Goal: Task Accomplishment & Management: Use online tool/utility

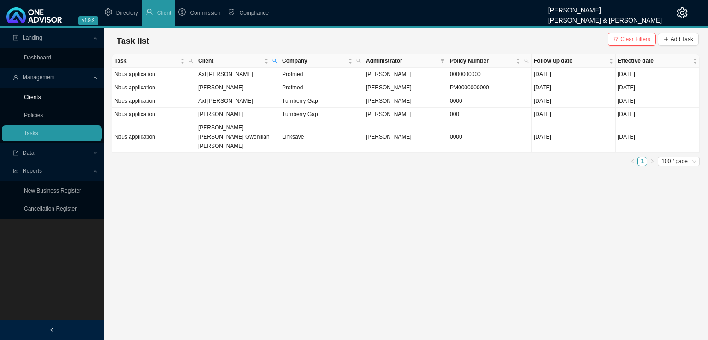
click at [41, 101] on link "Clients" at bounding box center [32, 97] width 17 height 6
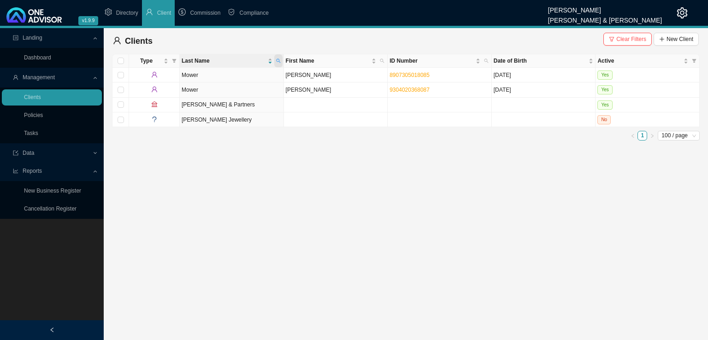
click at [280, 60] on span at bounding box center [278, 60] width 8 height 13
type input "[PERSON_NAME]"
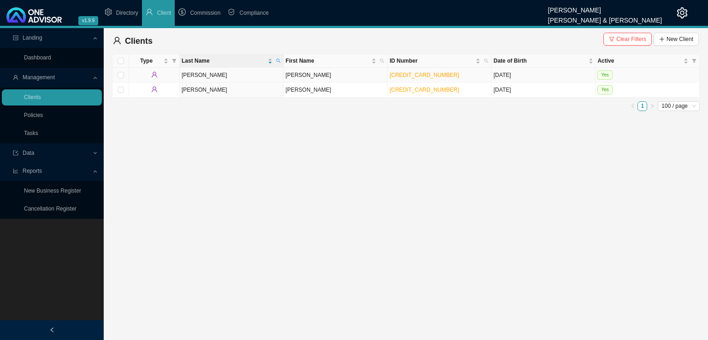
click at [330, 77] on td "[PERSON_NAME]" at bounding box center [336, 75] width 104 height 15
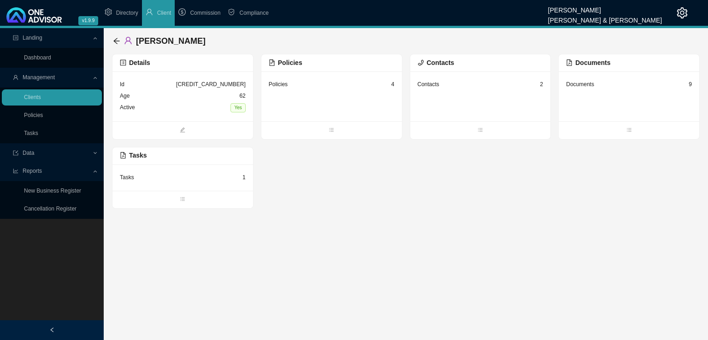
click at [210, 83] on div "[CREDIT_CARD_NUMBER]" at bounding box center [211, 84] width 70 height 9
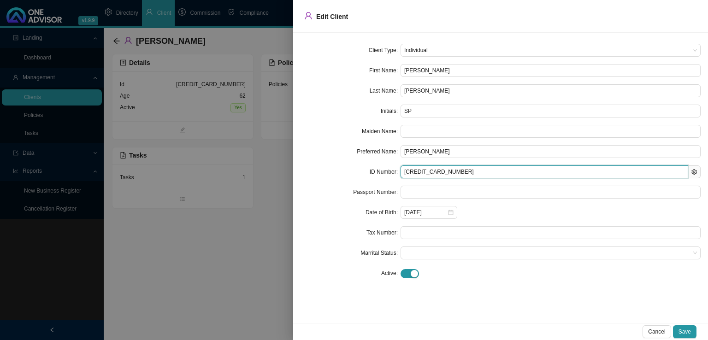
drag, startPoint x: 465, startPoint y: 174, endPoint x: 295, endPoint y: 183, distance: 170.3
click at [295, 183] on div "Client Type Individual First Name [PERSON_NAME] [PERSON_NAME] Name [PERSON_NAME…" at bounding box center [500, 178] width 415 height 290
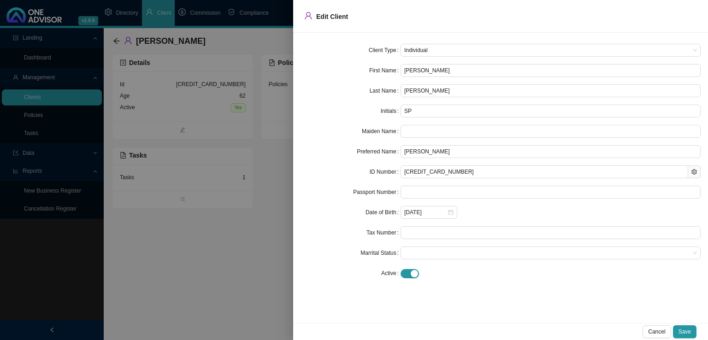
click at [190, 259] on div at bounding box center [354, 170] width 708 height 340
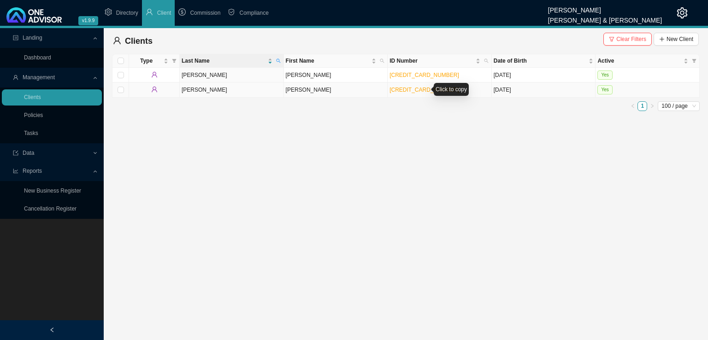
click at [411, 92] on link "[CREDIT_CARD_NUMBER]" at bounding box center [425, 90] width 70 height 6
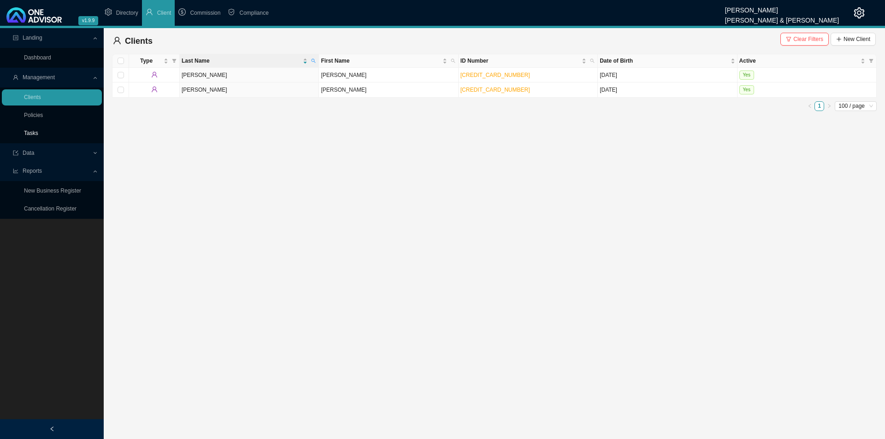
click at [30, 136] on link "Tasks" at bounding box center [31, 133] width 14 height 6
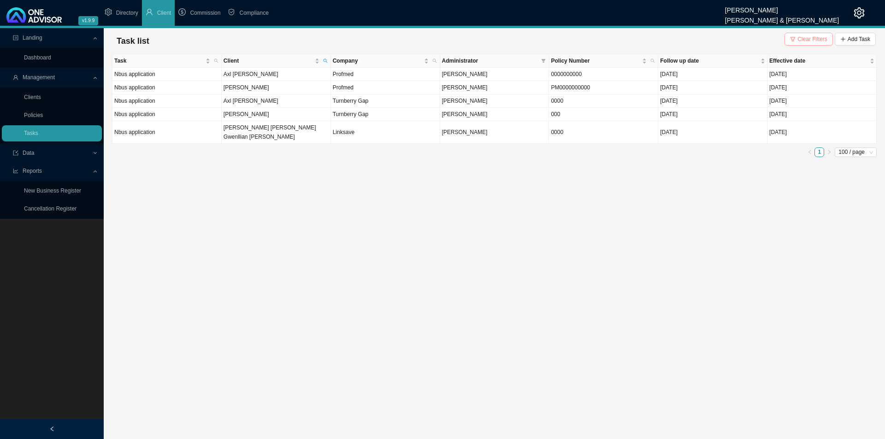
click at [708, 40] on span "Clear Filters" at bounding box center [813, 39] width 30 height 9
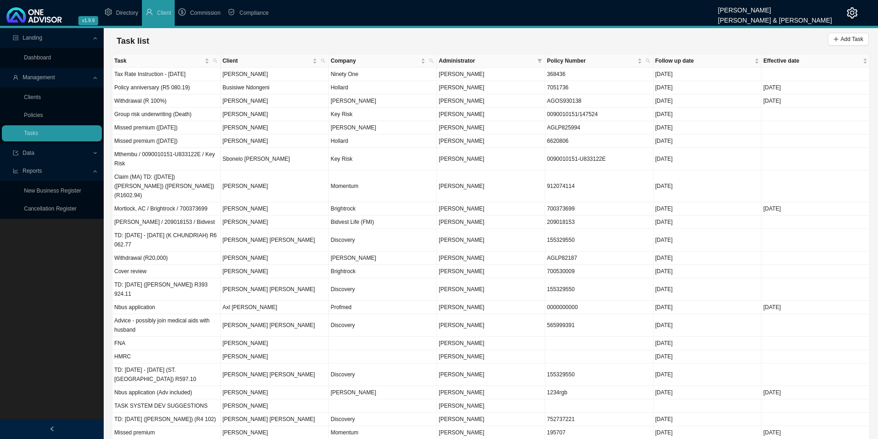
click at [45, 75] on span "Management" at bounding box center [39, 77] width 32 height 6
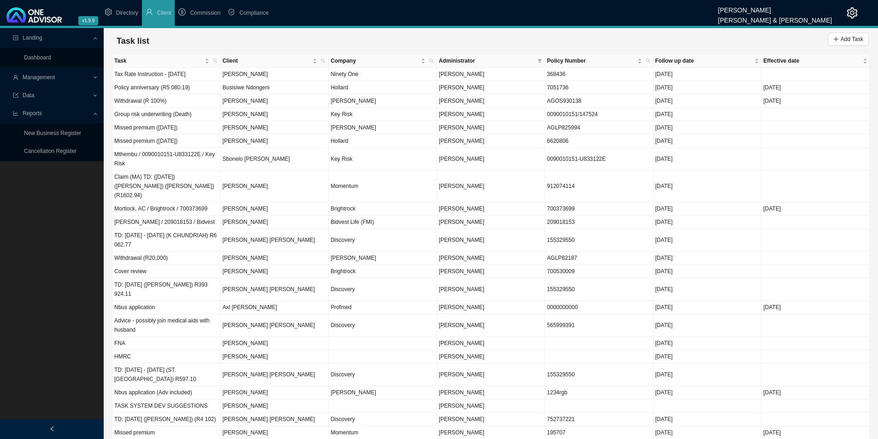
click at [45, 75] on span "Management" at bounding box center [39, 77] width 32 height 6
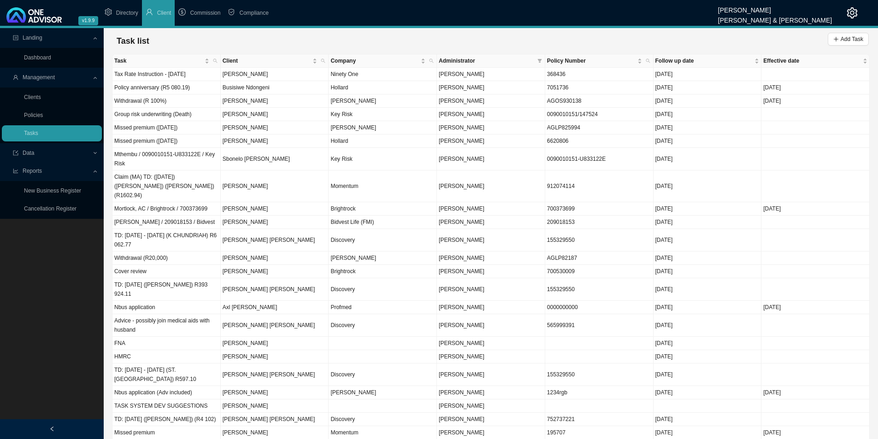
click at [53, 79] on span "Management" at bounding box center [39, 77] width 32 height 6
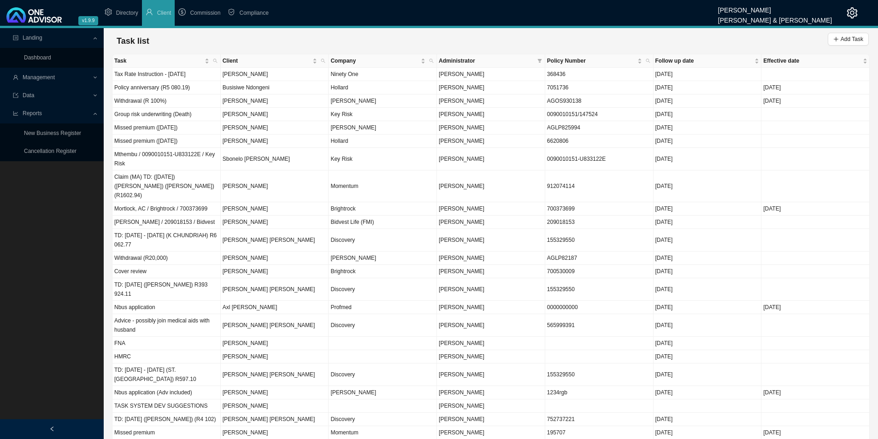
click at [52, 79] on span "Management" at bounding box center [39, 77] width 32 height 6
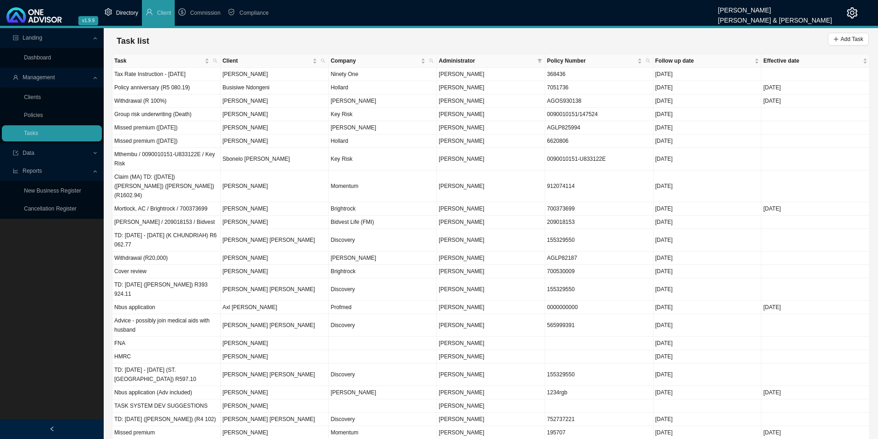
click at [124, 18] on li "Directory" at bounding box center [121, 13] width 41 height 26
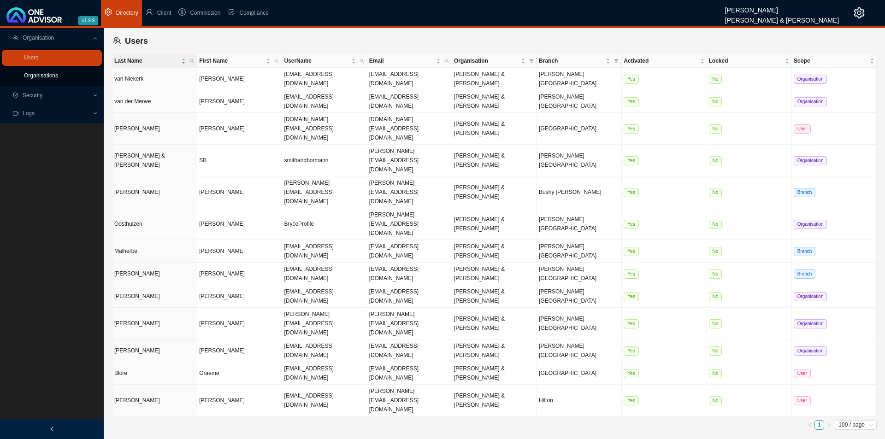
click at [50, 74] on link "Organisations" at bounding box center [41, 75] width 34 height 6
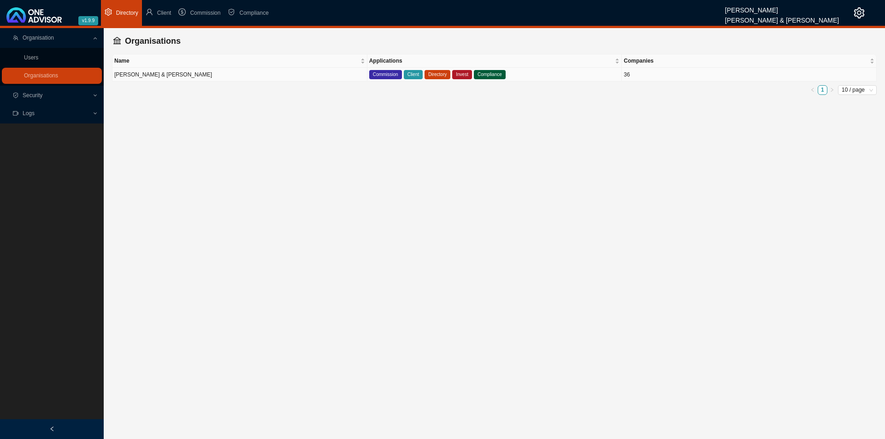
click at [222, 74] on td "[PERSON_NAME] & [PERSON_NAME]" at bounding box center [239, 75] width 255 height 14
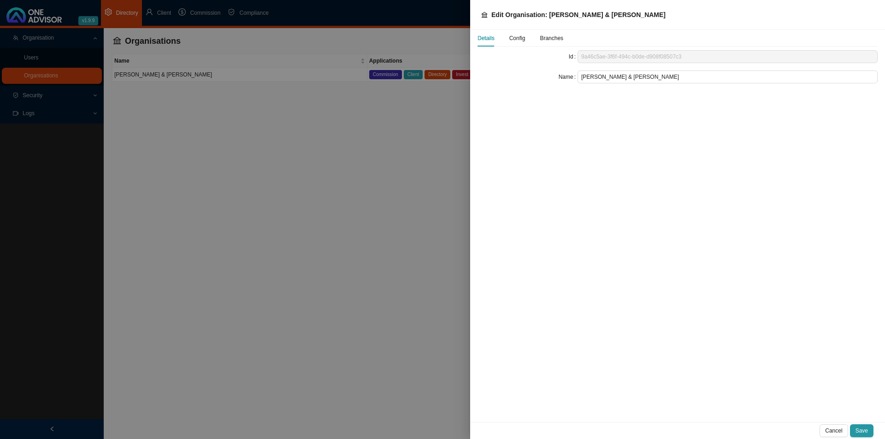
click at [520, 40] on span "Config" at bounding box center [517, 38] width 16 height 6
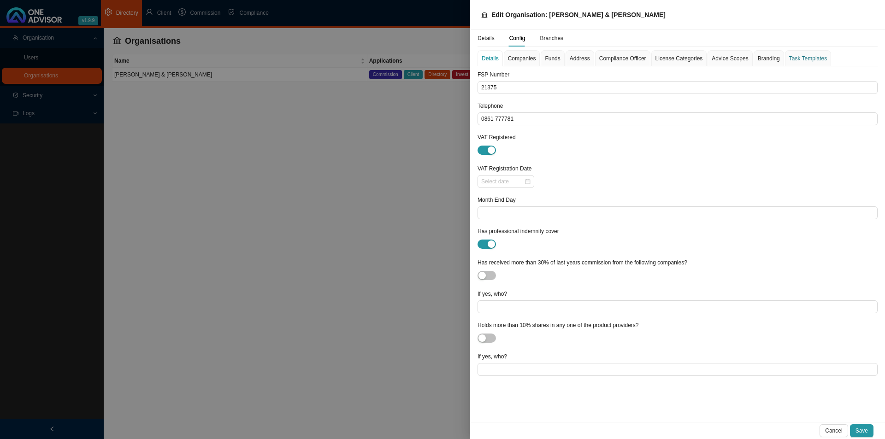
click at [708, 57] on div "Task Templates" at bounding box center [808, 58] width 38 height 9
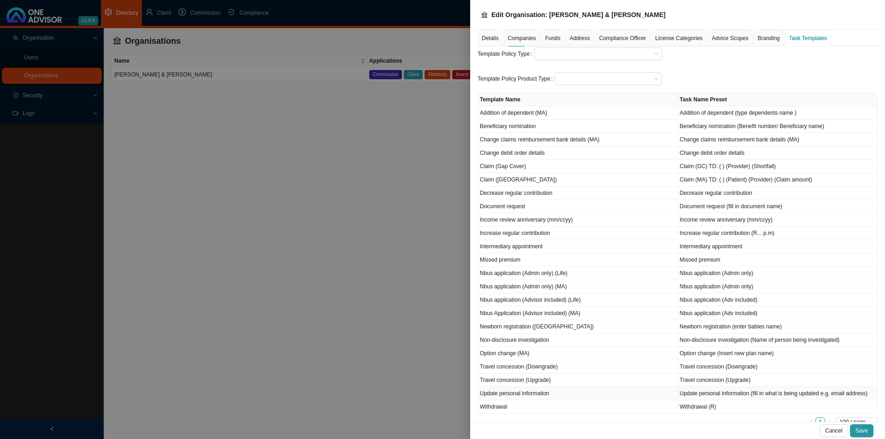
scroll to position [80, 0]
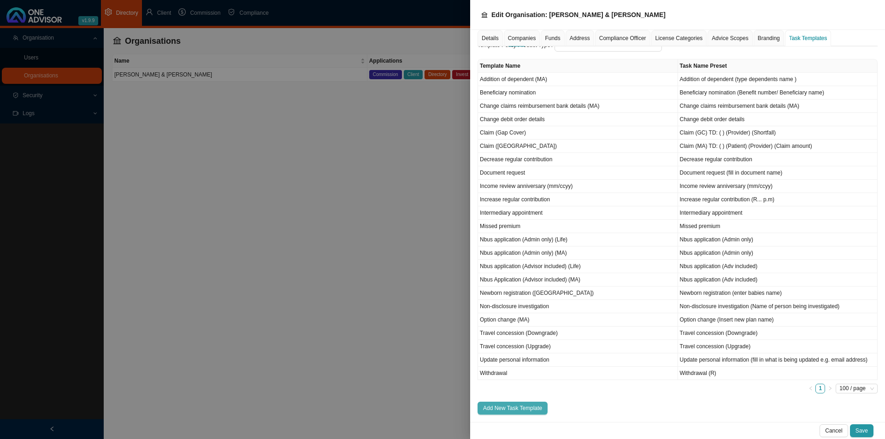
click at [523, 340] on span "Add New Task Template" at bounding box center [512, 408] width 59 height 9
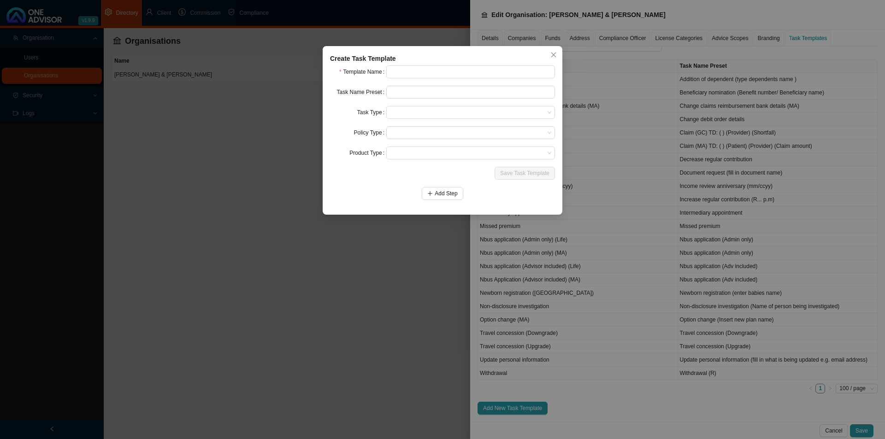
click at [403, 65] on div "Create Task Template Template Name Task Name Preset Task Type Policy Type Produ…" at bounding box center [443, 130] width 240 height 169
click at [413, 71] on input "text" at bounding box center [470, 71] width 169 height 13
click at [414, 71] on input "Additional contribution" at bounding box center [470, 71] width 169 height 13
click at [415, 71] on input "Additional contribution" at bounding box center [470, 71] width 169 height 13
type input "Additional contribution"
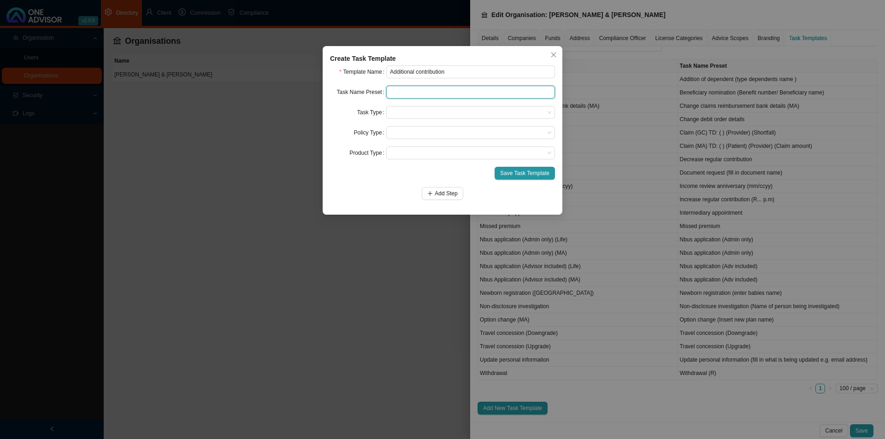
click at [401, 88] on input "text" at bounding box center [470, 92] width 169 height 13
click at [508, 111] on span at bounding box center [470, 112] width 161 height 12
type input "Additional contribution"
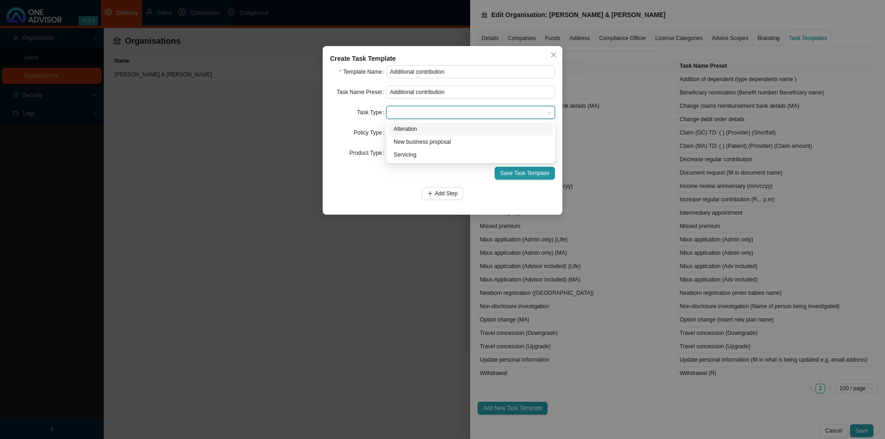
click at [414, 130] on div "Alteration" at bounding box center [471, 128] width 154 height 9
click at [414, 134] on span at bounding box center [470, 133] width 161 height 12
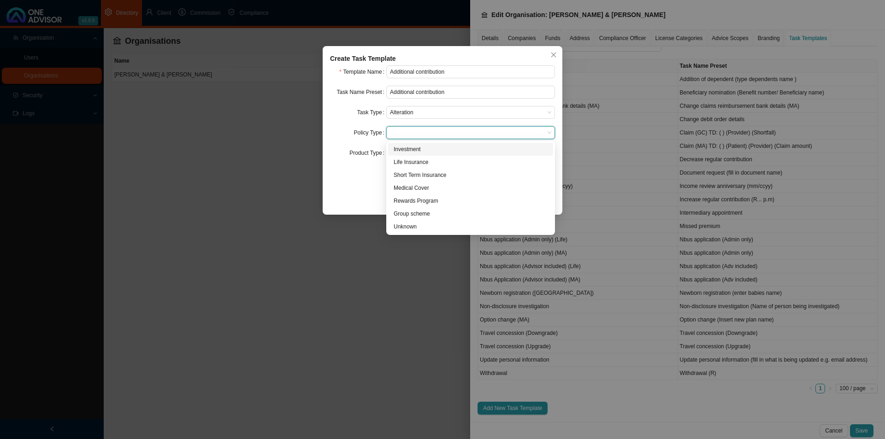
click at [413, 150] on div "Investment" at bounding box center [471, 149] width 154 height 9
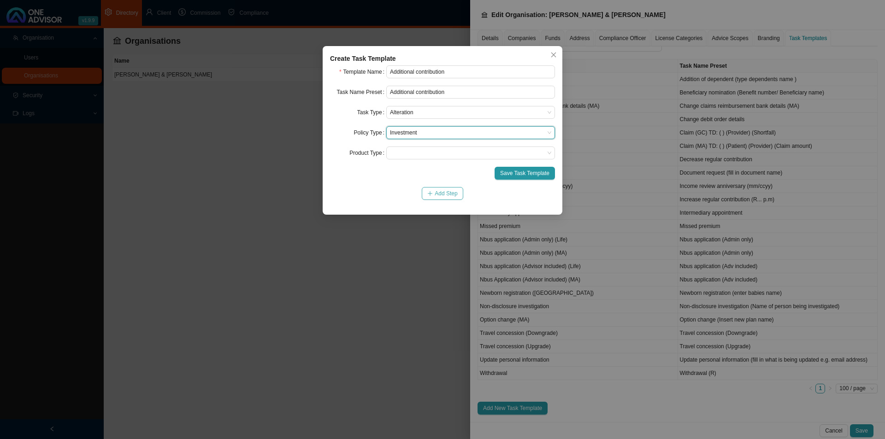
click at [433, 195] on button "Add Step" at bounding box center [442, 193] width 41 height 13
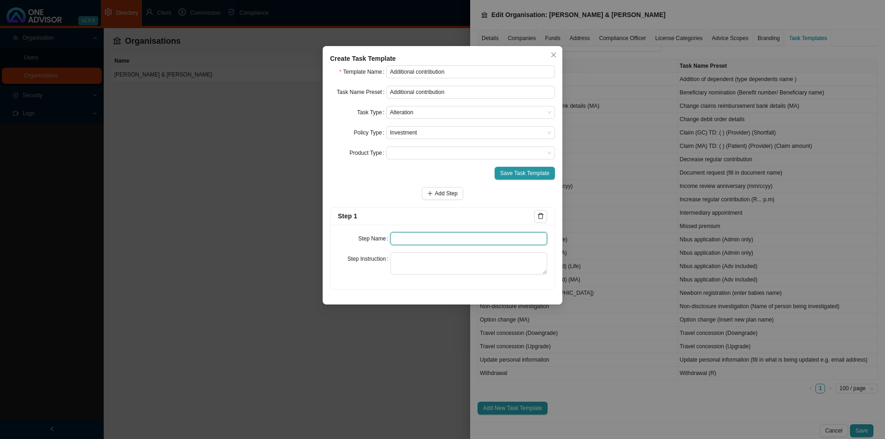
click at [396, 240] on input "text" at bounding box center [468, 238] width 157 height 13
click at [407, 254] on textarea at bounding box center [468, 264] width 157 height 22
click at [365, 264] on label "Step Instruction" at bounding box center [369, 259] width 43 height 13
drag, startPoint x: 390, startPoint y: 257, endPoint x: 582, endPoint y: 266, distance: 192.9
click at [394, 257] on div "Step Instruction" at bounding box center [442, 264] width 209 height 22
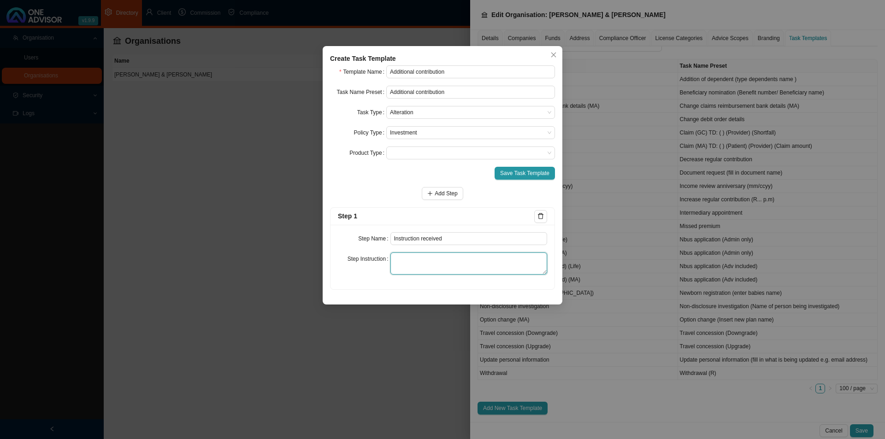
click at [481, 261] on textarea at bounding box center [468, 264] width 157 height 22
click at [438, 237] on input "Instruction received" at bounding box center [468, 238] width 157 height 13
type input "Instruction"
click at [408, 258] on textarea at bounding box center [468, 264] width 157 height 22
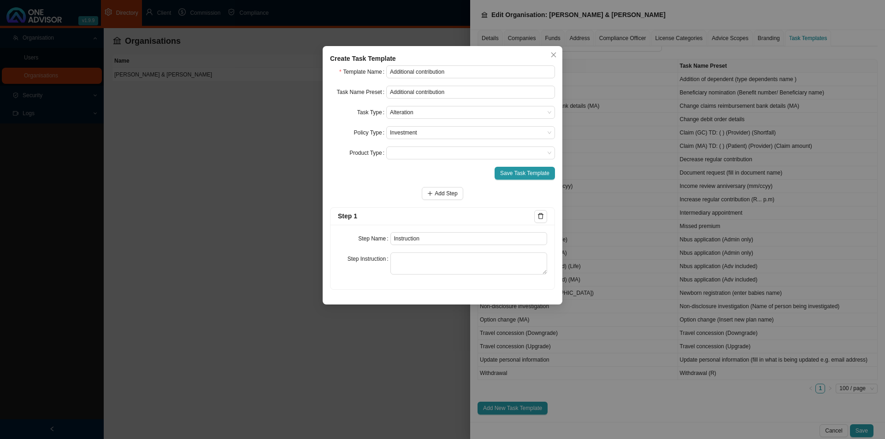
click at [427, 252] on div "Step Name Instruction Step Instruction" at bounding box center [443, 257] width 224 height 65
click at [412, 265] on textarea at bounding box center [468, 264] width 157 height 22
paste textarea "Record the notification that we received that the client would like to pay an a…"
type textarea "Record the notification that we received that the client would like to pay an a…"
click at [432, 187] on form "Template Name Additional contribution Task Name Preset Additional contribution …" at bounding box center [442, 177] width 225 height 225
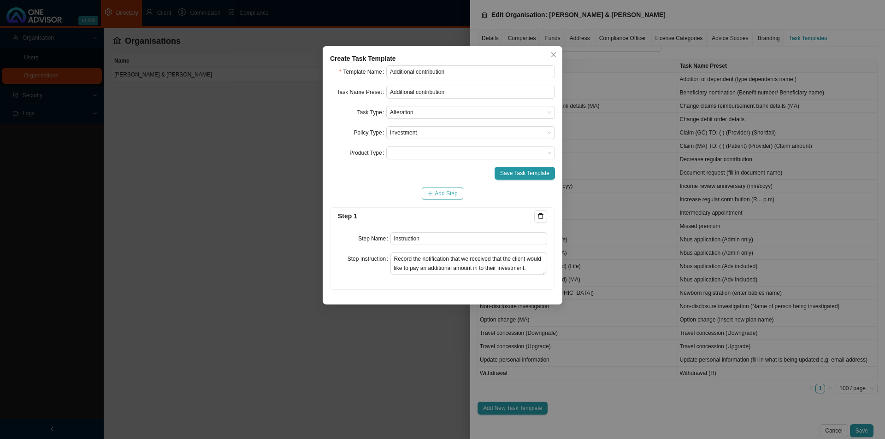
click at [434, 191] on button "Add Step" at bounding box center [442, 193] width 41 height 13
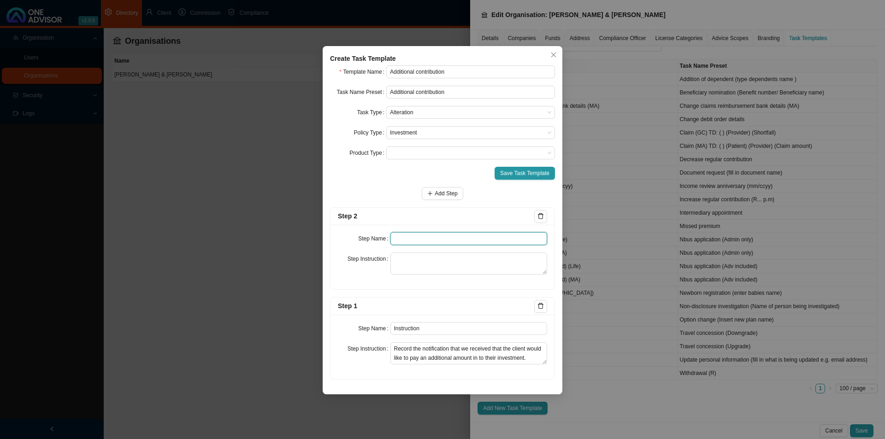
click at [422, 240] on input "text" at bounding box center [468, 238] width 157 height 13
type input "Investigation"
click at [439, 271] on textarea at bounding box center [468, 264] width 157 height 22
paste textarea "Record any information gathering you have done in order to action the request, …"
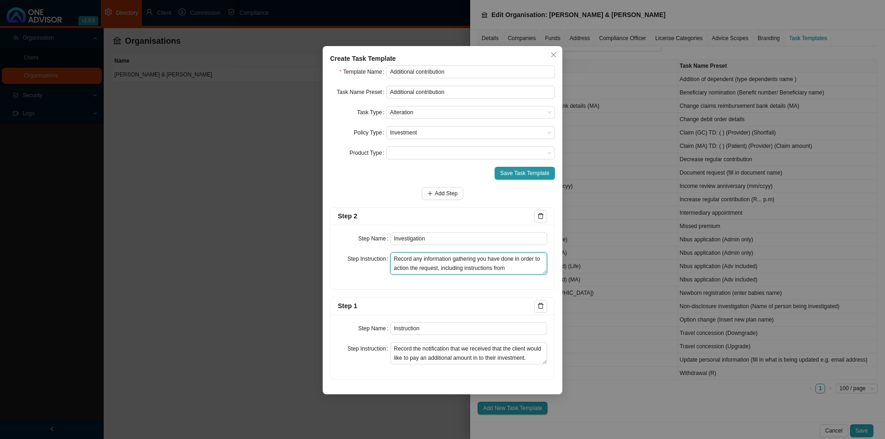
scroll to position [7, 0]
type textarea "Record any information gathering you have done in order to action the request, …"
click at [444, 197] on span "Add Step" at bounding box center [446, 193] width 23 height 9
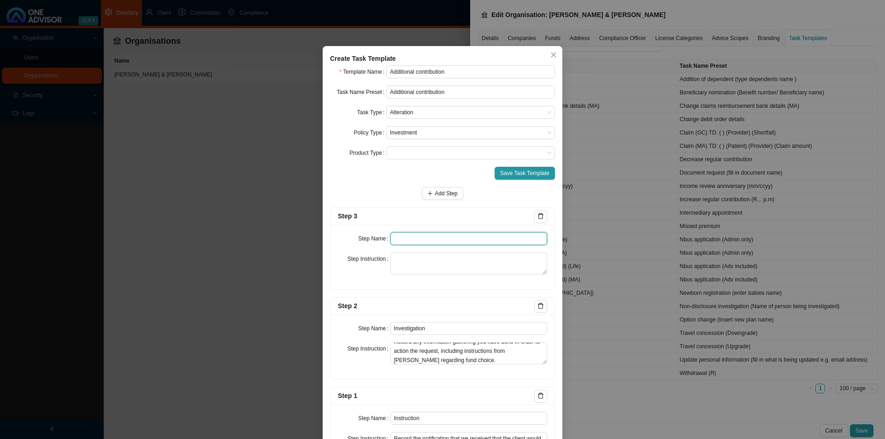
drag, startPoint x: 434, startPoint y: 237, endPoint x: 619, endPoint y: 240, distance: 184.9
click at [435, 237] on input "text" at bounding box center [468, 238] width 157 height 13
click at [432, 241] on input "text" at bounding box center [468, 238] width 157 height 13
type input "Paperwork"
click at [424, 264] on textarea at bounding box center [468, 264] width 157 height 22
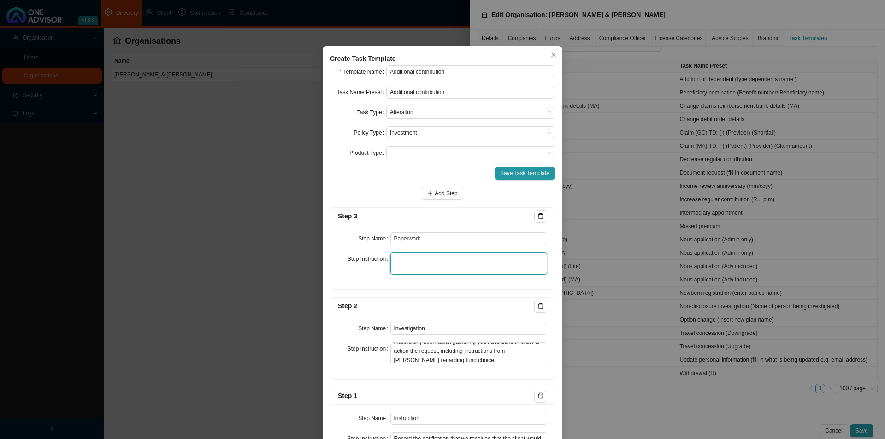
paste textarea "Record the back and forth of any documentation (if any) that needs to be gather…"
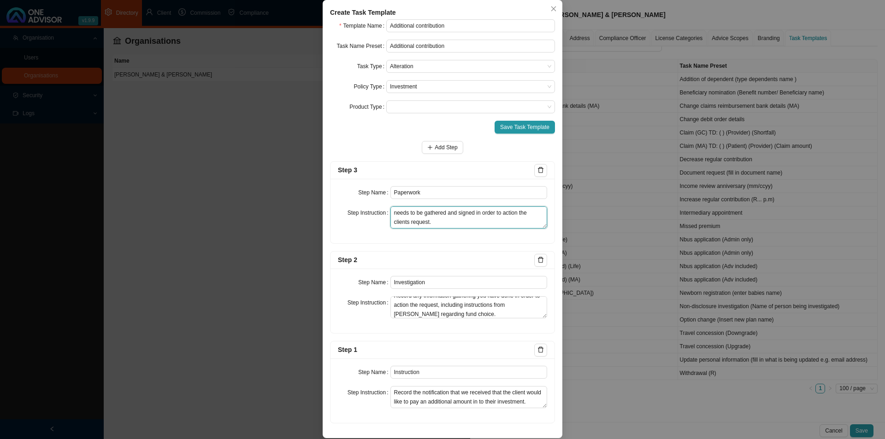
scroll to position [0, 0]
type textarea "Record the back and forth of any documentation (if any) that needs to be gather…"
click at [435, 143] on span "Add Step" at bounding box center [446, 147] width 23 height 9
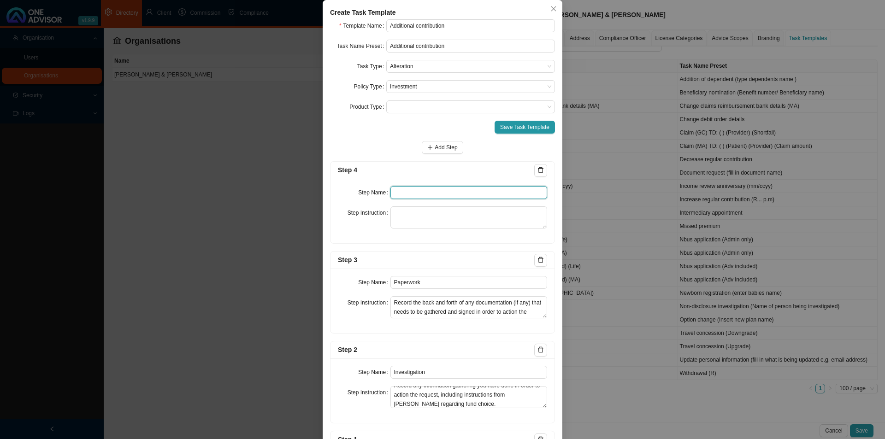
click at [421, 194] on input "text" at bounding box center [468, 192] width 157 height 13
type input "Submission"
click at [453, 219] on textarea at bounding box center [468, 218] width 157 height 22
paste textarea "Record the online transaction carried out (snippets) and or paperwork submitted…"
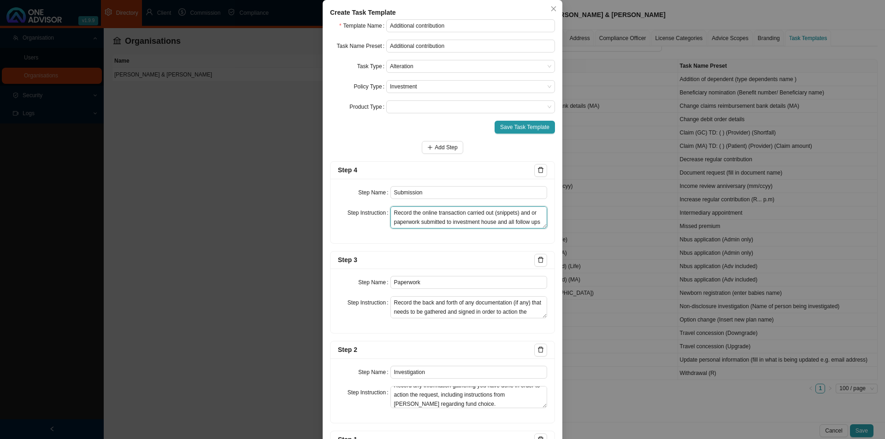
scroll to position [16, 0]
click at [503, 211] on textarea "Record the online transaction carried out (snippets) and or paperwork submitted…" at bounding box center [468, 218] width 157 height 22
type textarea "Record the online transaction carried out (snippets) and or paperwork submitted…"
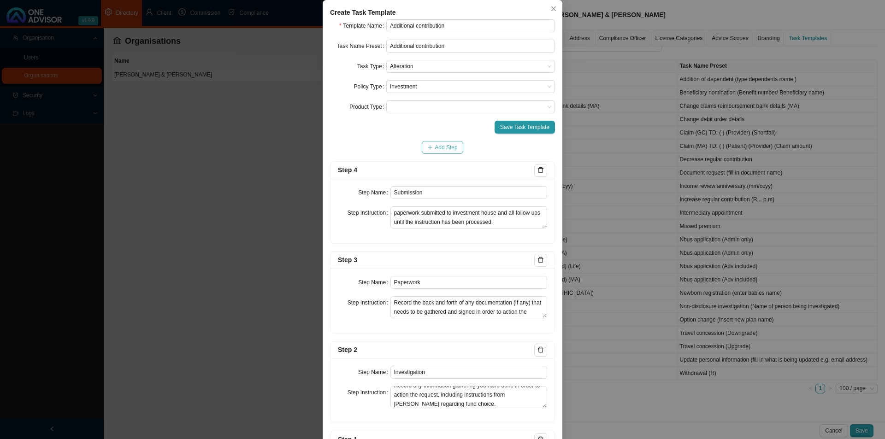
drag, startPoint x: 437, startPoint y: 140, endPoint x: 440, endPoint y: 145, distance: 6.4
click at [437, 140] on form "Template Name Additional contribution Task Name Preset Additional contribution …" at bounding box center [442, 266] width 225 height 494
click at [441, 148] on span "Add Step" at bounding box center [446, 147] width 23 height 9
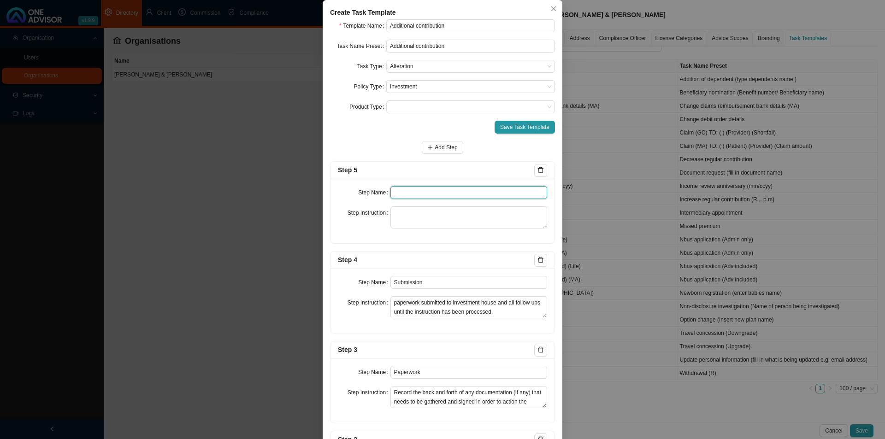
click at [408, 189] on input "text" at bounding box center [468, 192] width 157 height 13
type input "Confirmation of works done"
click at [439, 213] on textarea at bounding box center [468, 218] width 157 height 22
paste textarea "Email the client confirmation that their additional contribution has been alloc…"
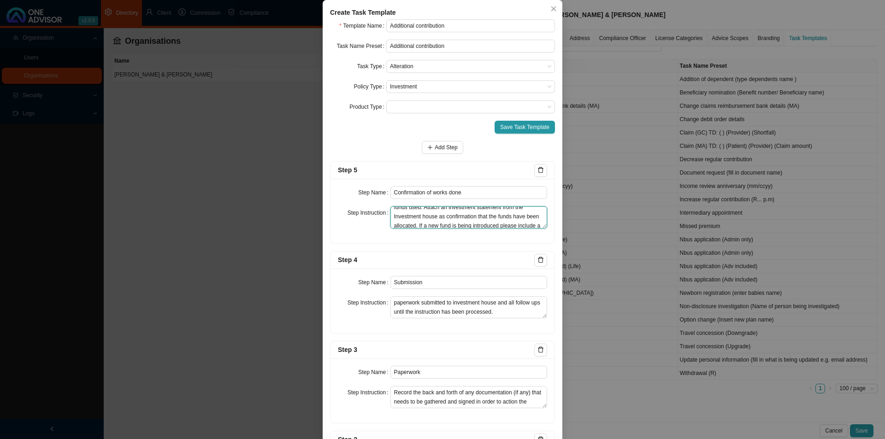
scroll to position [37, 0]
type textarea "Email the client confirmation that their additional contribution has been alloc…"
click at [441, 247] on form "Template Name Additional contribution Task Name Preset Additional contribution …" at bounding box center [442, 311] width 225 height 584
click at [509, 129] on span "Save Task Template" at bounding box center [524, 127] width 49 height 9
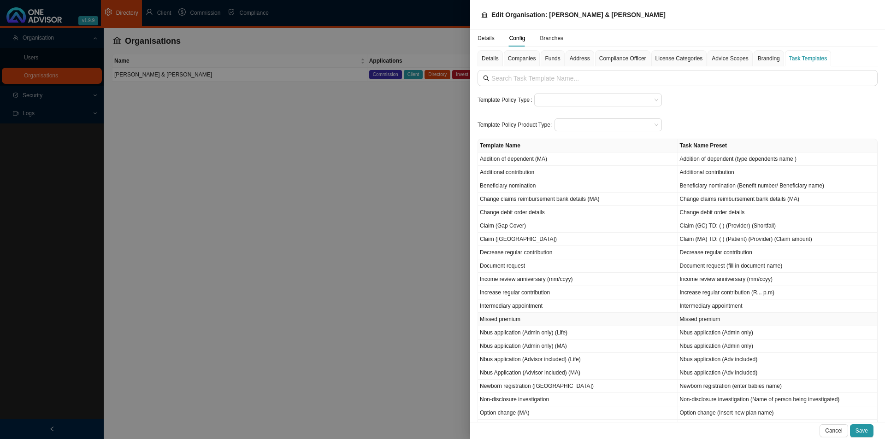
scroll to position [93, 0]
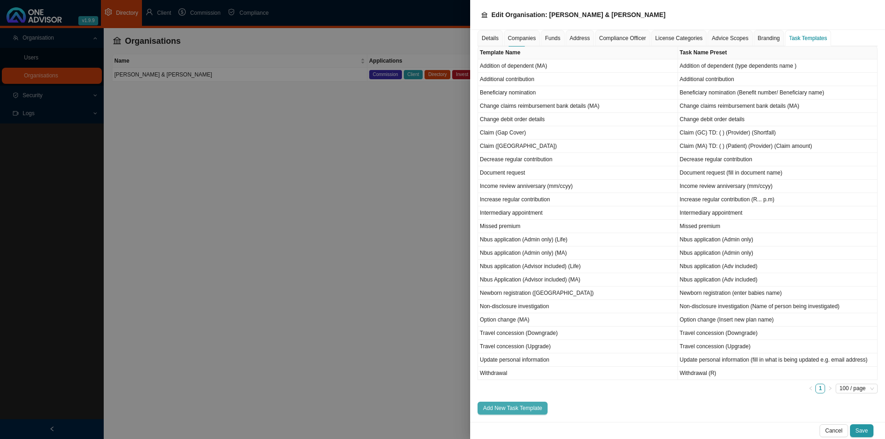
click at [506, 340] on span "Add New Task Template" at bounding box center [512, 408] width 59 height 9
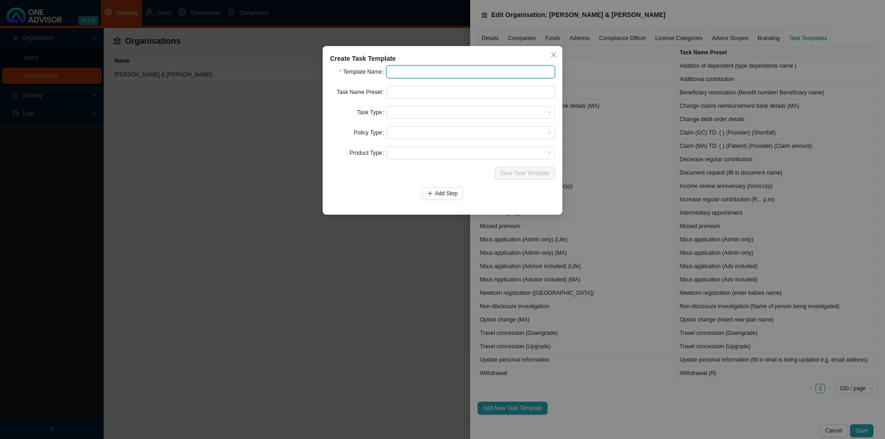
click at [425, 72] on input "text" at bounding box center [470, 71] width 169 height 13
type input "Fund switch"
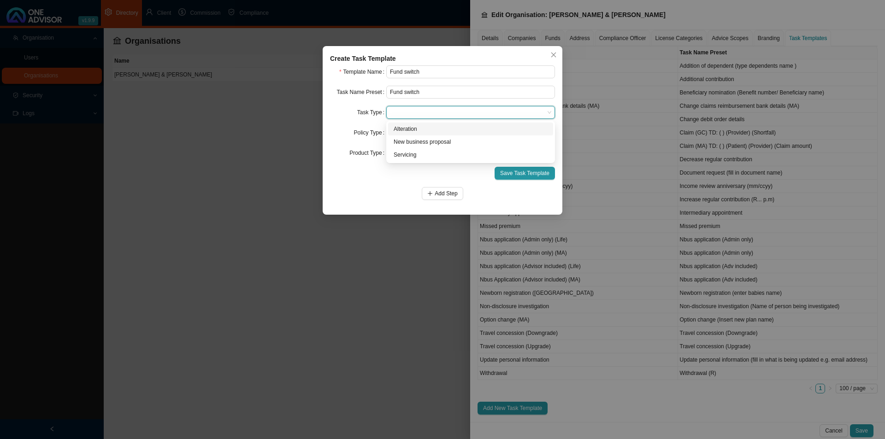
click at [420, 114] on span at bounding box center [470, 112] width 161 height 12
click at [415, 156] on div "Servicing" at bounding box center [471, 154] width 154 height 9
click at [435, 126] on form "Template Name Fund switch Task Name Preset Fund switch Task Type Servicing Serv…" at bounding box center [442, 132] width 225 height 135
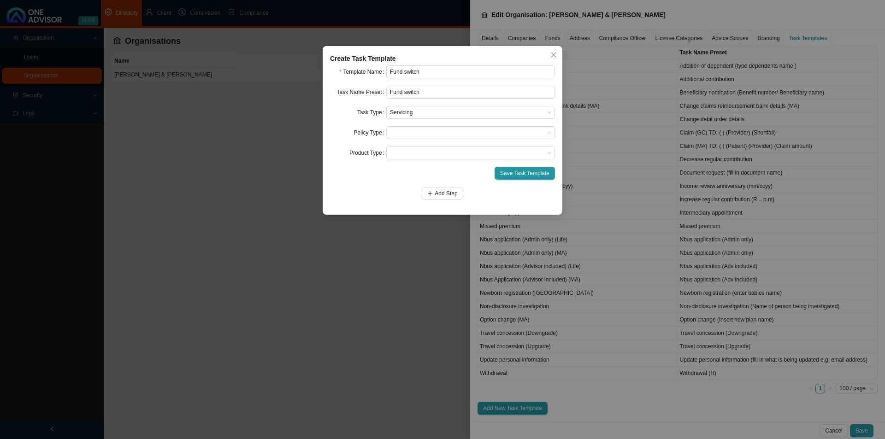
drag, startPoint x: 435, startPoint y: 133, endPoint x: 473, endPoint y: 143, distance: 38.7
click at [437, 133] on span at bounding box center [470, 133] width 161 height 12
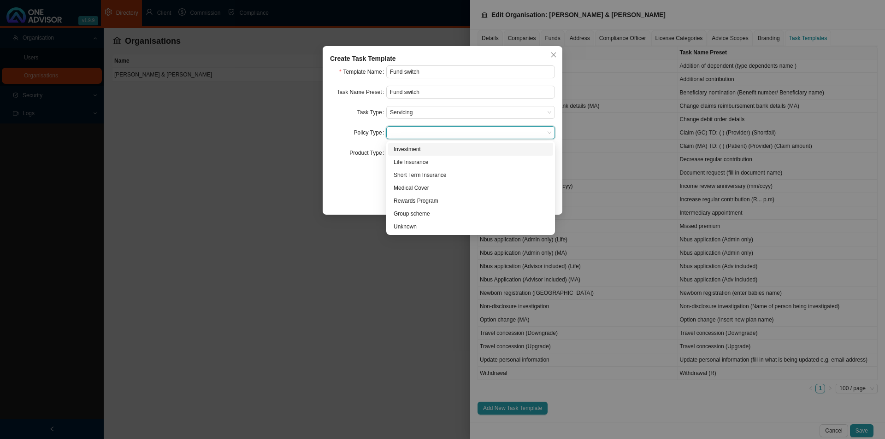
click at [419, 149] on div "Investment" at bounding box center [471, 149] width 154 height 9
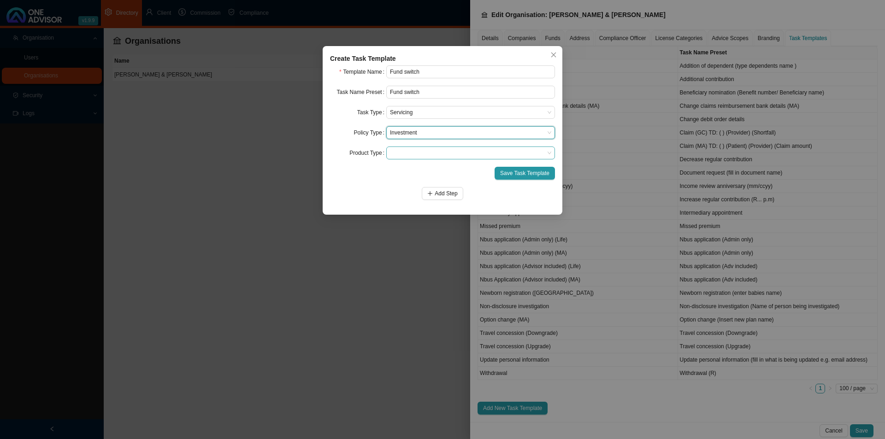
click at [415, 153] on span at bounding box center [470, 153] width 161 height 12
click at [416, 153] on span at bounding box center [470, 153] width 161 height 12
click at [447, 191] on span "Add Step" at bounding box center [446, 193] width 23 height 9
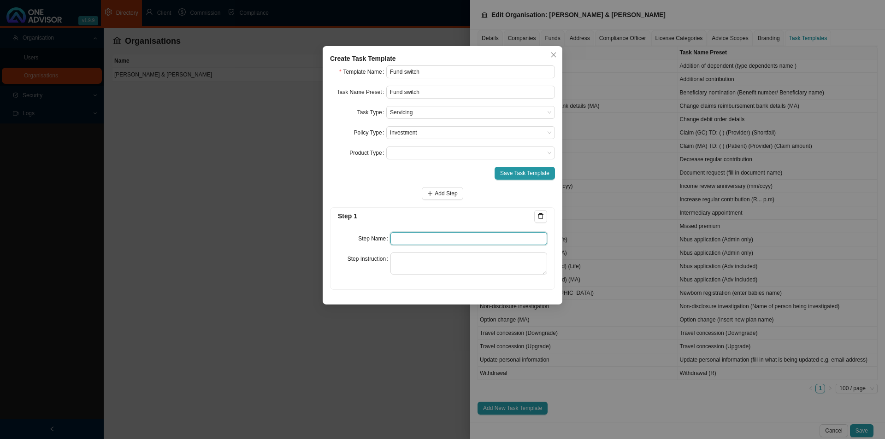
click at [407, 238] on input "text" at bounding box center [468, 238] width 157 height 13
type input "Instruction"
drag, startPoint x: 424, startPoint y: 262, endPoint x: 437, endPoint y: 263, distance: 12.5
click at [424, 262] on textarea at bounding box center [468, 264] width 157 height 22
click at [555, 49] on button "Close" at bounding box center [553, 54] width 13 height 13
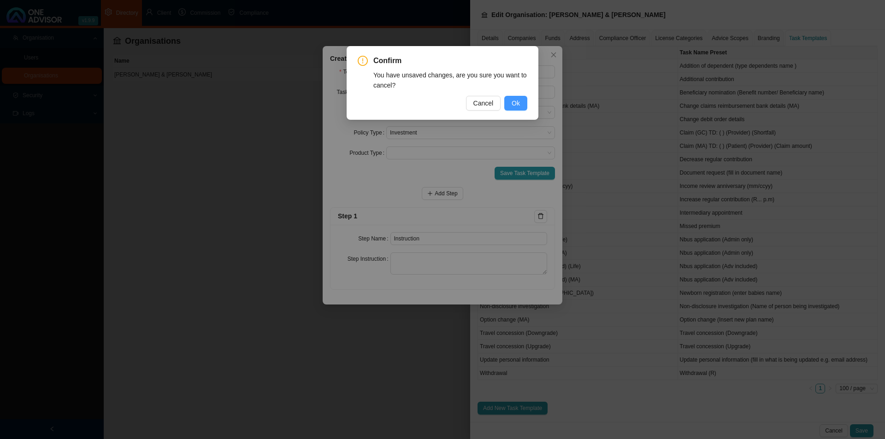
click at [527, 103] on button "Ok" at bounding box center [515, 103] width 23 height 15
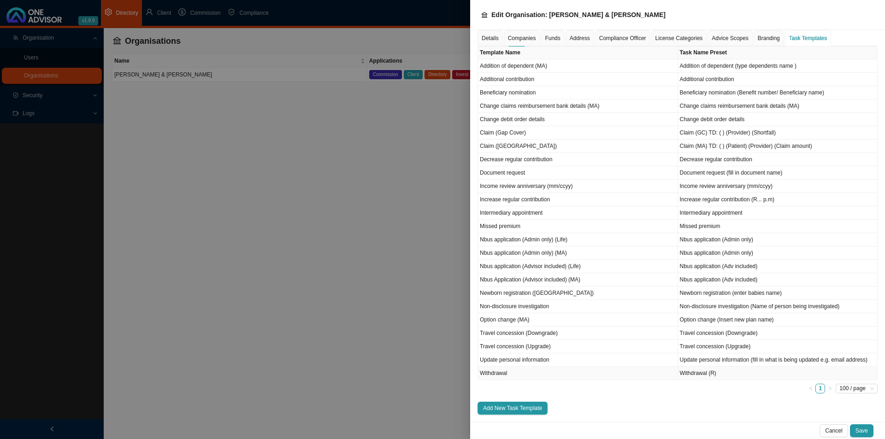
click at [525, 340] on td "Withdrawal" at bounding box center [578, 373] width 200 height 13
type input "Withdrawal"
type input "Withdrawal (R)"
type textarea "Record source of instruction, and proof of request where possible."
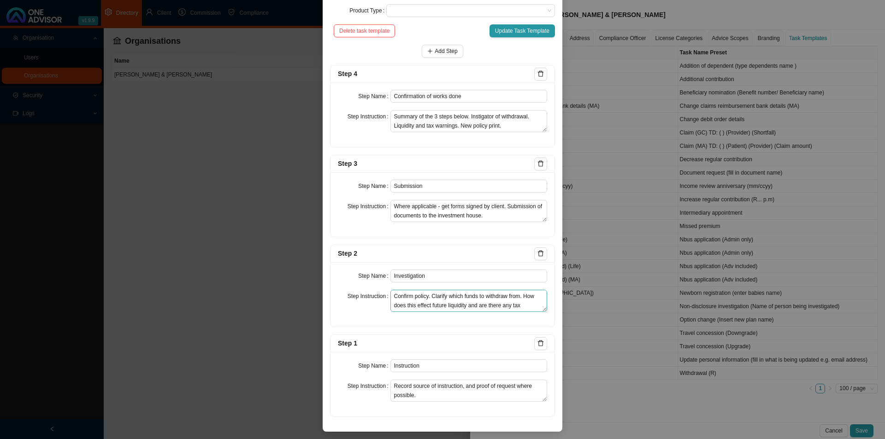
scroll to position [18, 0]
click at [525, 30] on span "Update Task Template" at bounding box center [522, 30] width 54 height 9
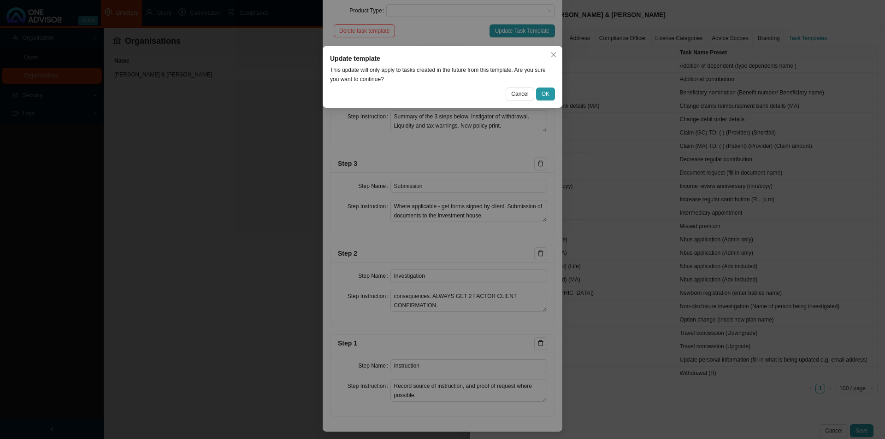
drag, startPoint x: 545, startPoint y: 96, endPoint x: 563, endPoint y: 122, distance: 31.5
click at [545, 97] on span "OK" at bounding box center [546, 93] width 8 height 9
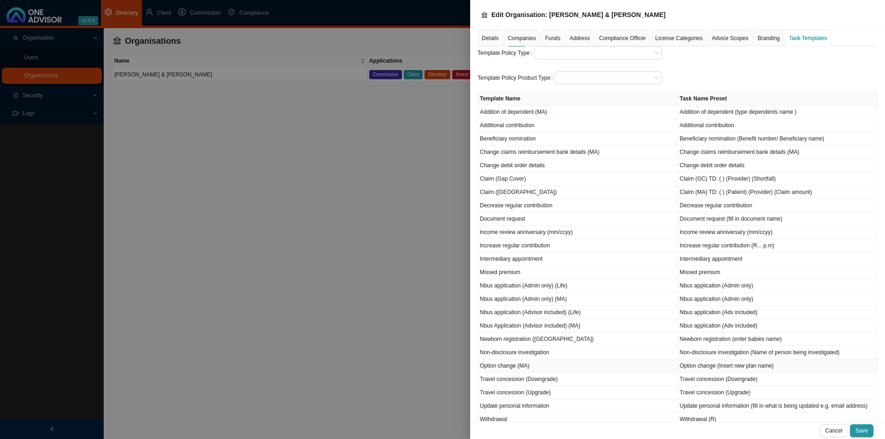
scroll to position [93, 0]
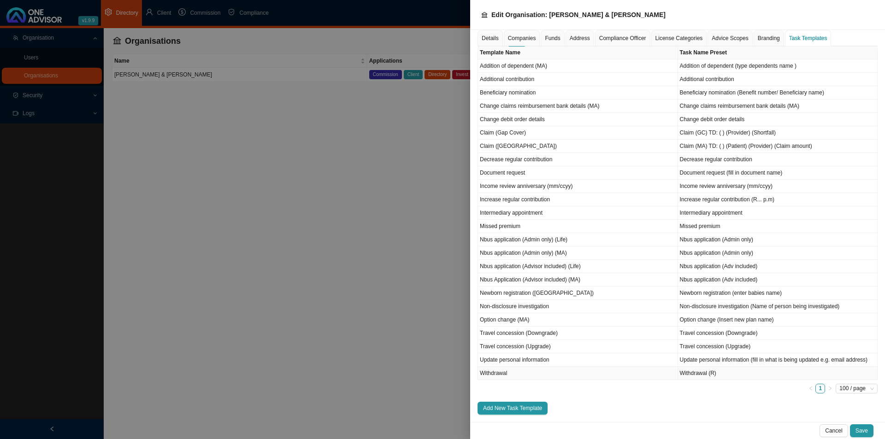
click at [531, 340] on td "Withdrawal" at bounding box center [578, 373] width 200 height 13
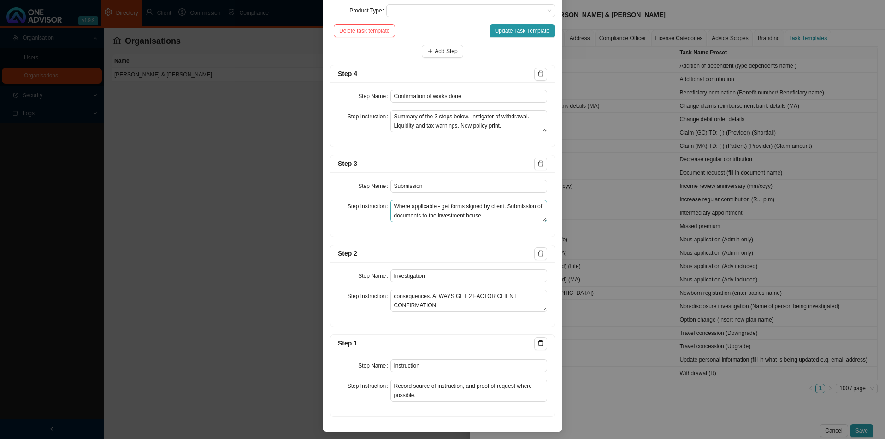
scroll to position [0, 0]
click at [499, 126] on textarea "Summary of the 3 steps below. Instigator of withdrawal. Liquidity and tax warni…" at bounding box center [468, 121] width 157 height 22
drag, startPoint x: 519, startPoint y: 125, endPoint x: 316, endPoint y: 115, distance: 203.1
click at [316, 115] on div "Edit Task Template Template Name Withdrawal Task Name Preset Withdrawal (R) Tas…" at bounding box center [442, 219] width 885 height 439
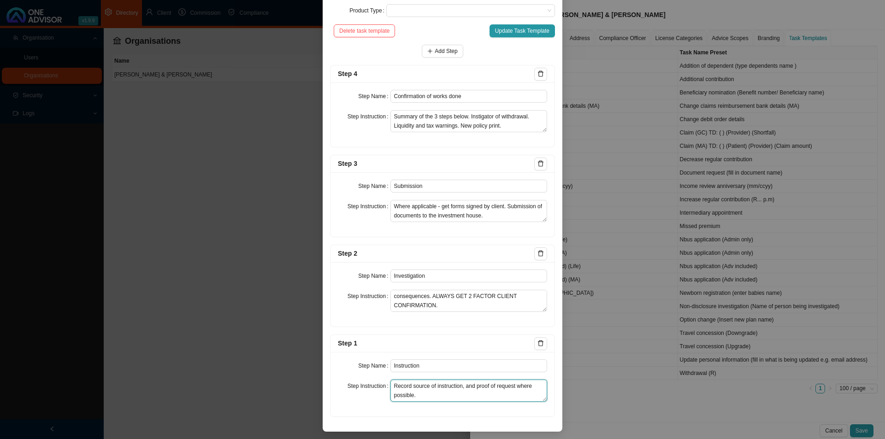
drag, startPoint x: 390, startPoint y: 387, endPoint x: 494, endPoint y: 400, distance: 104.5
click at [494, 340] on textarea "Record source of instruction, and proof of request where possible." at bounding box center [468, 391] width 157 height 22
drag, startPoint x: 434, startPoint y: 275, endPoint x: 490, endPoint y: 275, distance: 55.8
click at [453, 275] on input "Investigation" at bounding box center [468, 276] width 157 height 13
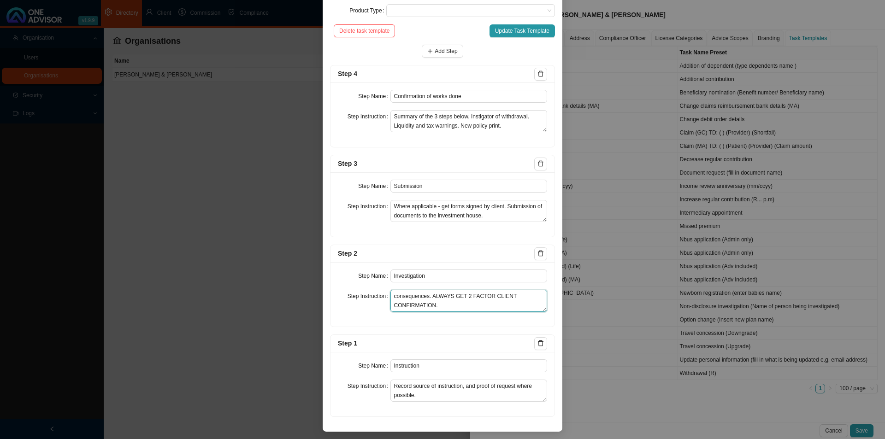
drag, startPoint x: 390, startPoint y: 296, endPoint x: 502, endPoint y: 308, distance: 112.3
click at [502, 308] on textarea "Confirm policy. Clarify which funds to withdraw from. How does this effect futu…" at bounding box center [468, 301] width 157 height 22
drag, startPoint x: 391, startPoint y: 208, endPoint x: 537, endPoint y: 222, distance: 146.3
click at [537, 222] on textarea "Where applicable - get forms signed by client. Submission of documents to the i…" at bounding box center [468, 211] width 157 height 22
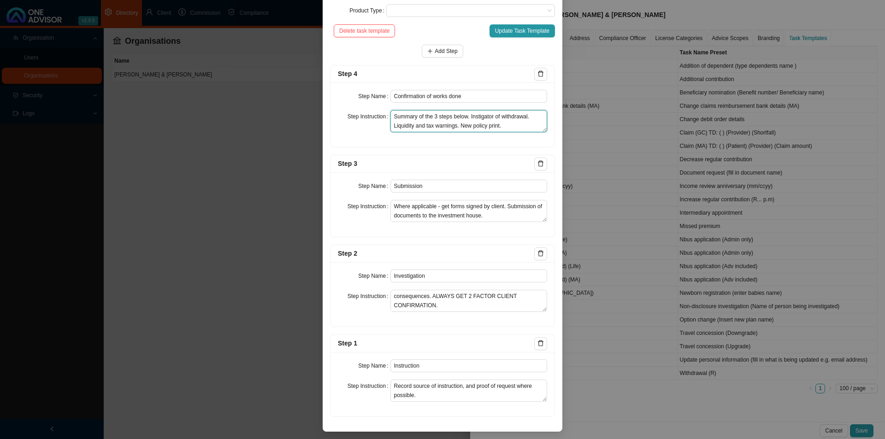
click at [424, 114] on textarea "Summary of the 3 steps below. Instigator of withdrawal. Liquidity and tax warni…" at bounding box center [468, 121] width 157 height 22
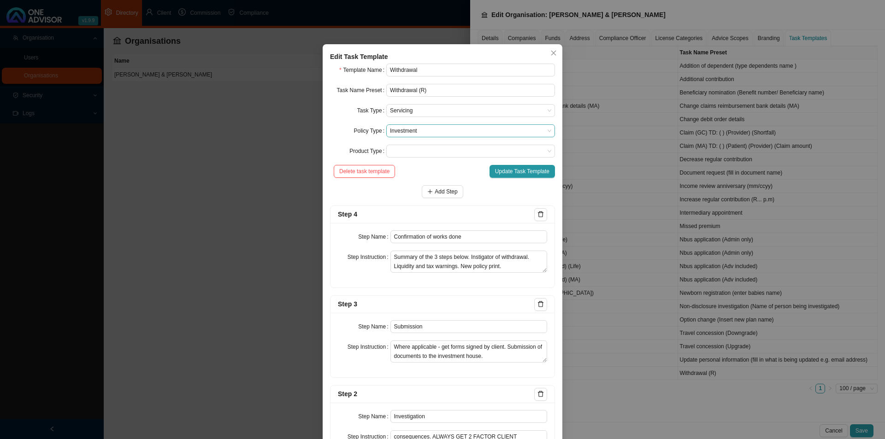
scroll to position [0, 0]
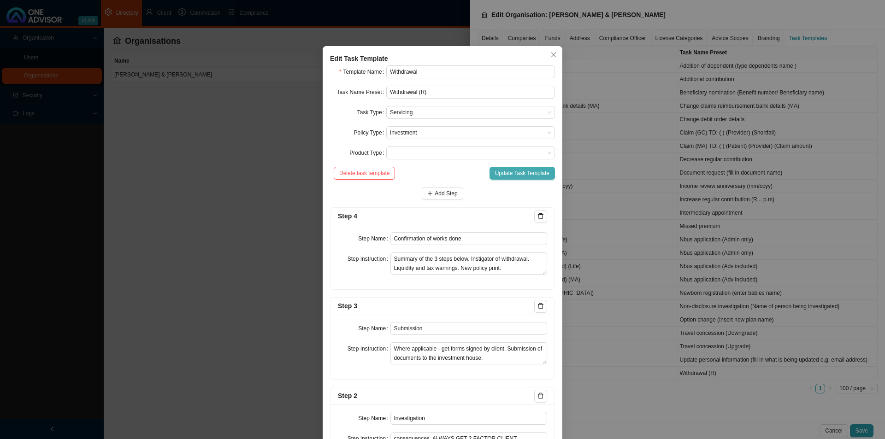
click at [501, 176] on span "Update Task Template" at bounding box center [522, 173] width 54 height 9
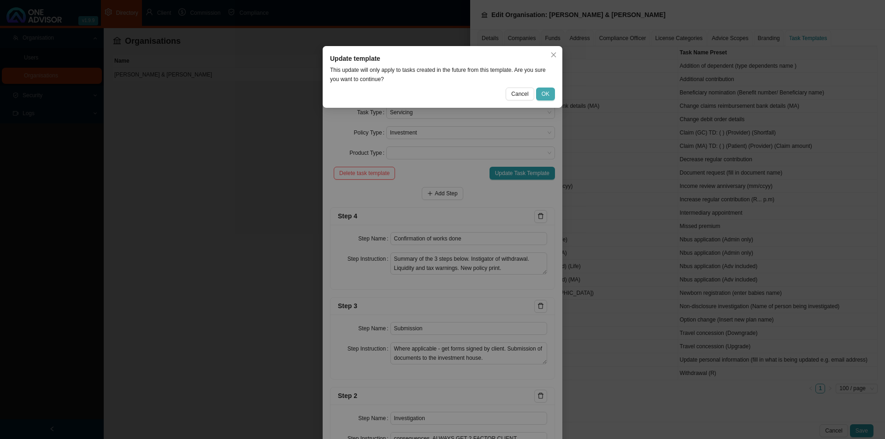
click at [546, 95] on span "OK" at bounding box center [546, 93] width 8 height 9
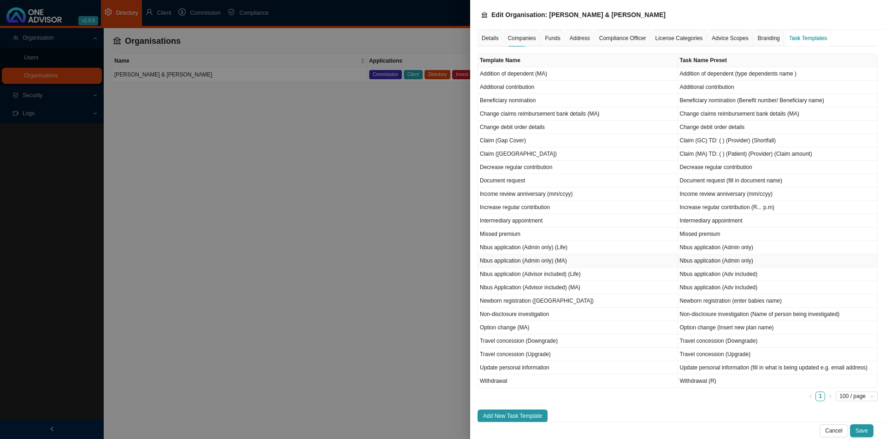
scroll to position [93, 0]
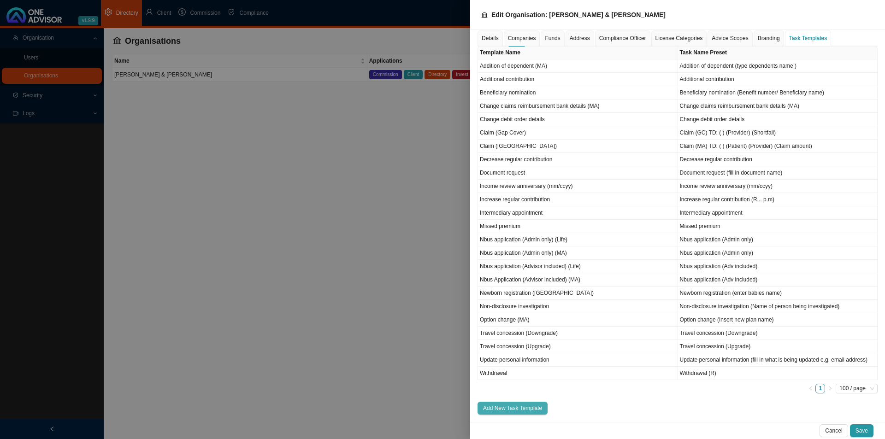
click at [504, 340] on span "Add New Task Template" at bounding box center [512, 408] width 59 height 9
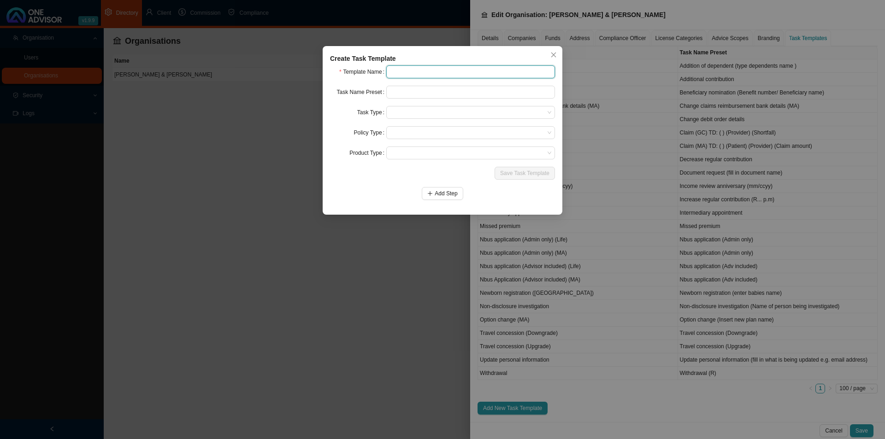
click at [438, 78] on input "text" at bounding box center [470, 71] width 169 height 13
type input "Savings pot withdrawal"
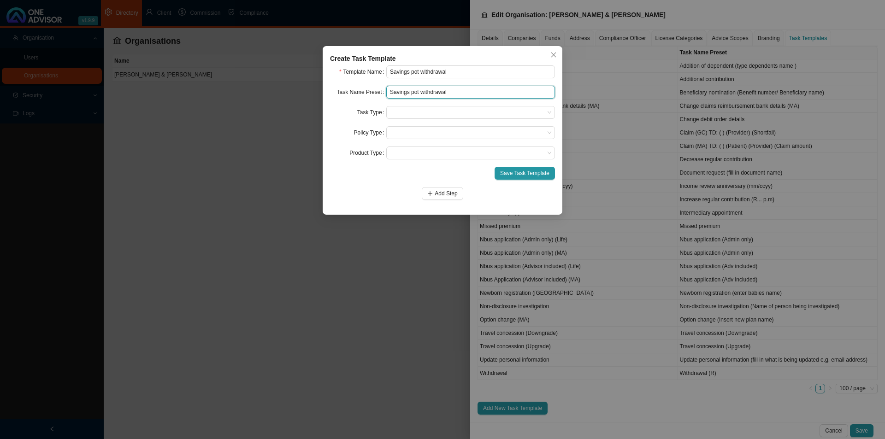
type input "Savings pot withdrawal"
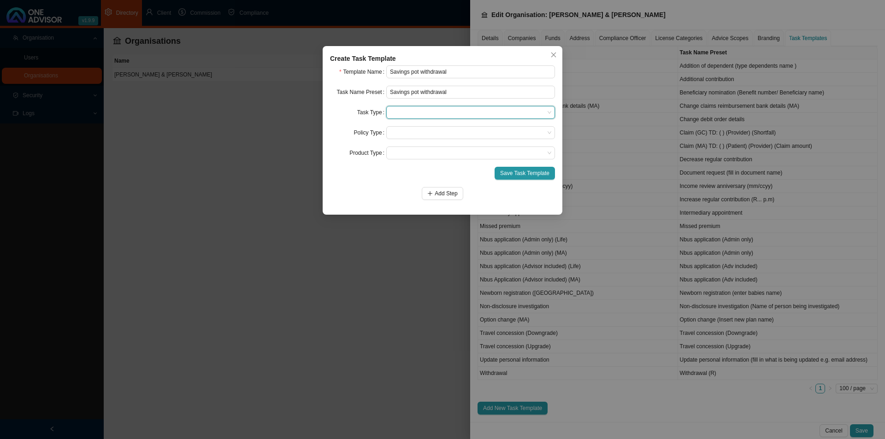
click at [428, 118] on span at bounding box center [470, 112] width 161 height 12
click at [413, 153] on div "Servicing" at bounding box center [471, 154] width 154 height 9
click at [413, 138] on span at bounding box center [470, 133] width 161 height 12
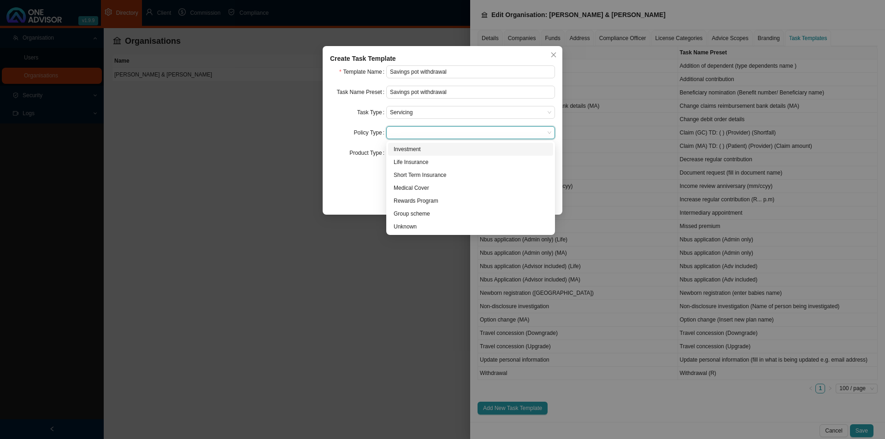
click at [413, 145] on div "Investment" at bounding box center [471, 149] width 154 height 9
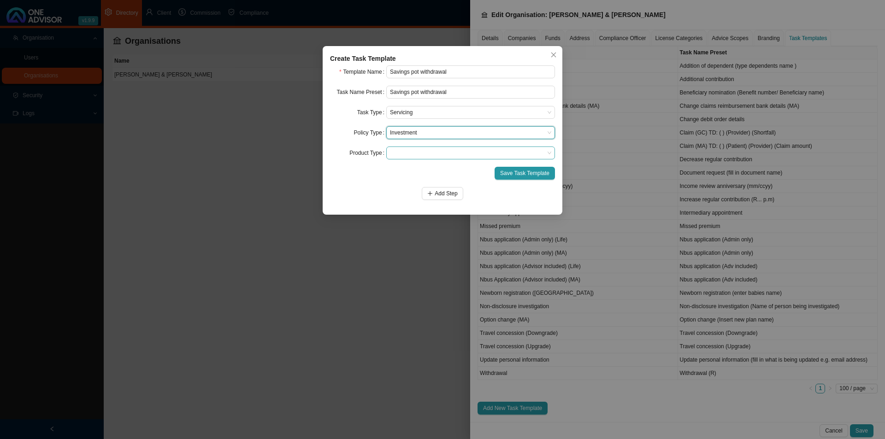
click at [412, 150] on span at bounding box center [470, 153] width 161 height 12
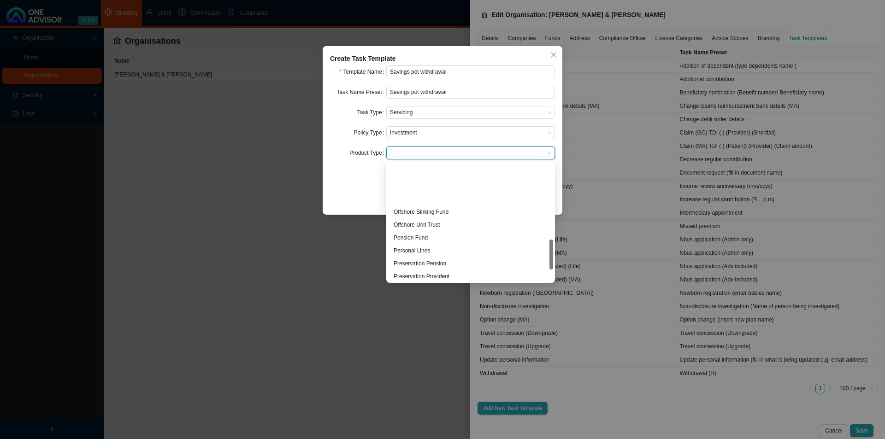
scroll to position [301, 0]
click at [356, 192] on div "Add Step" at bounding box center [442, 193] width 225 height 13
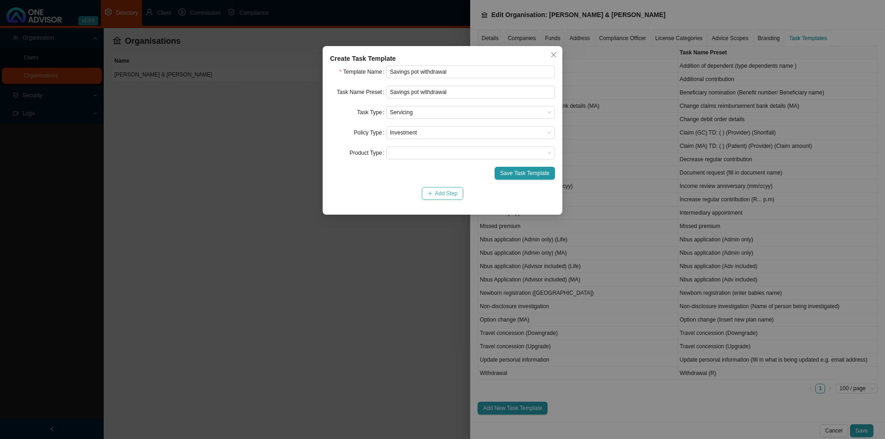
click at [438, 189] on span "Add Step" at bounding box center [446, 193] width 23 height 9
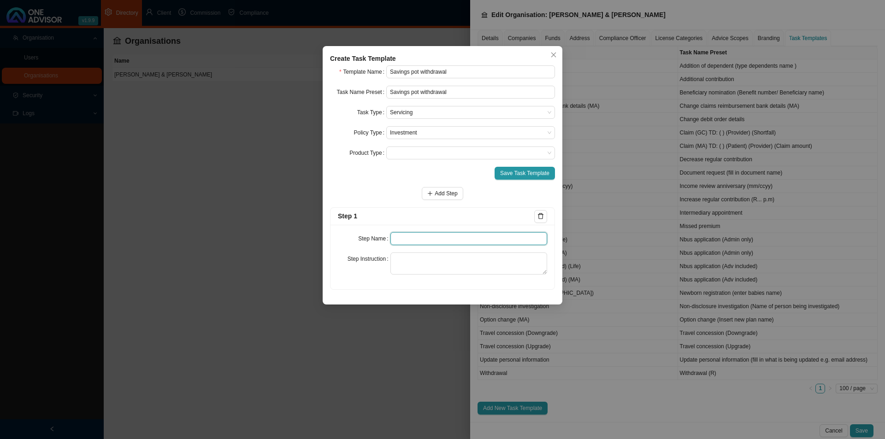
click at [395, 235] on input "text" at bounding box center [468, 238] width 157 height 13
type input "Instruction"
click at [436, 272] on textarea at bounding box center [468, 264] width 157 height 22
paste textarea "Record source of instruction, and proof of request where possible."
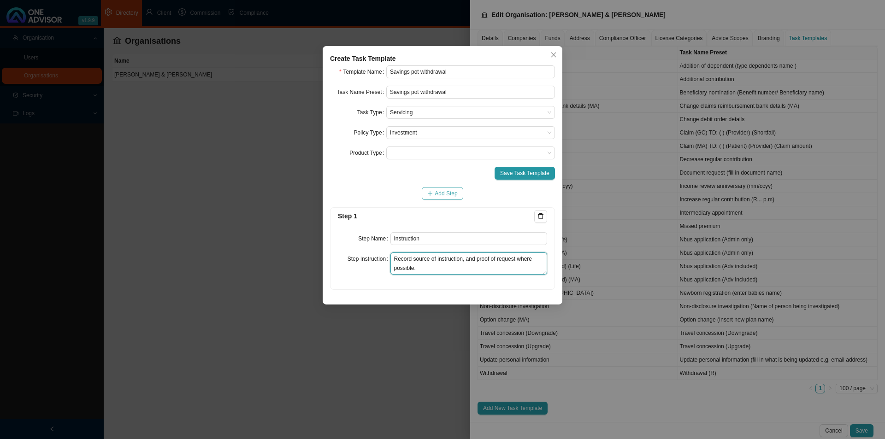
type textarea "Record source of instruction, and proof of request where possible."
click at [442, 195] on span "Add Step" at bounding box center [446, 193] width 23 height 9
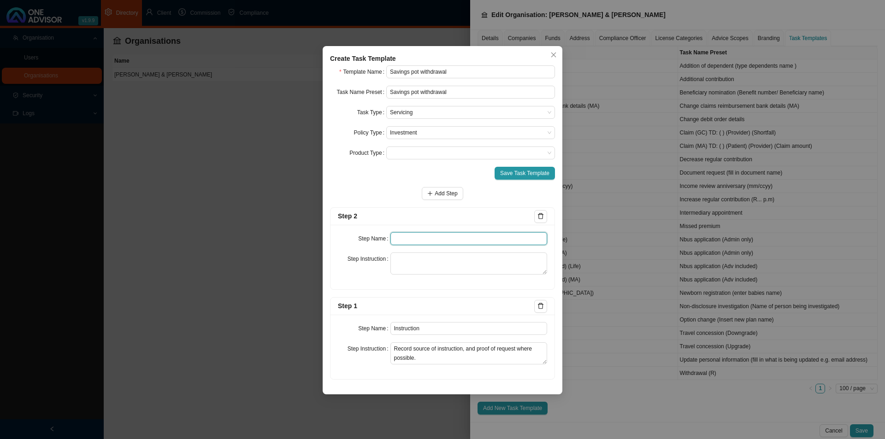
click at [418, 240] on input "text" at bounding box center [468, 238] width 157 height 13
type input "Investigation"
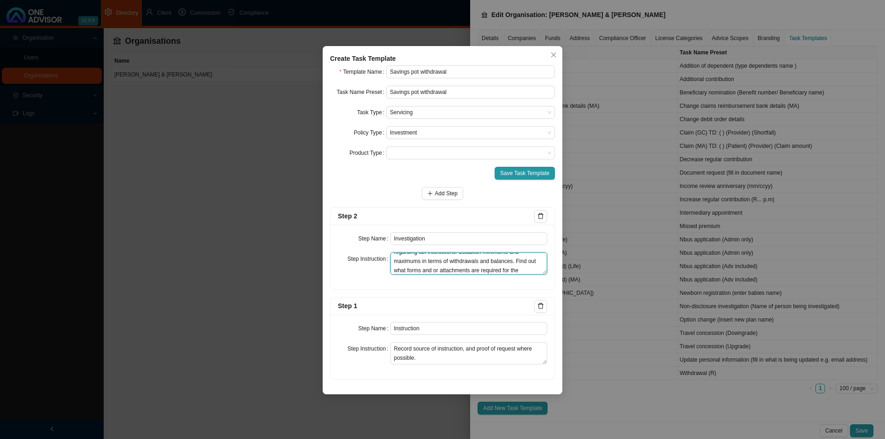
scroll to position [25, 0]
type textarea "Download an investment report. What options are available regarding tax instruc…"
click at [453, 190] on span "Add Step" at bounding box center [446, 193] width 23 height 9
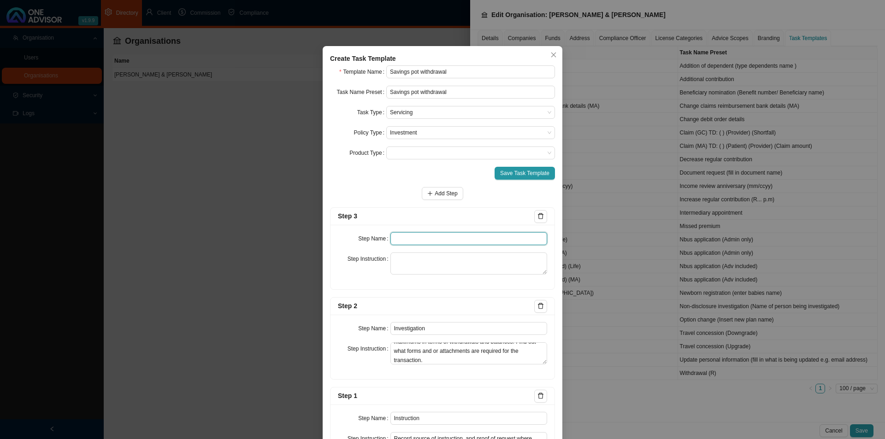
click at [426, 238] on input "text" at bounding box center [468, 238] width 157 height 13
type input "Paperwork"
type textarea "Gathering of"
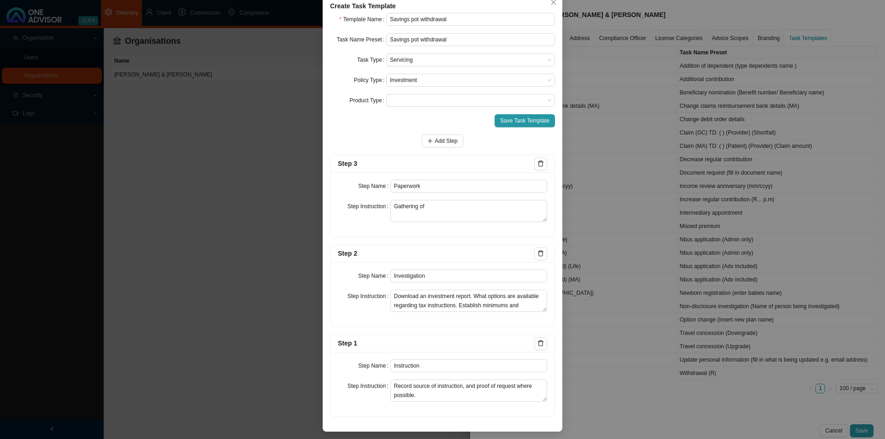
scroll to position [0, 0]
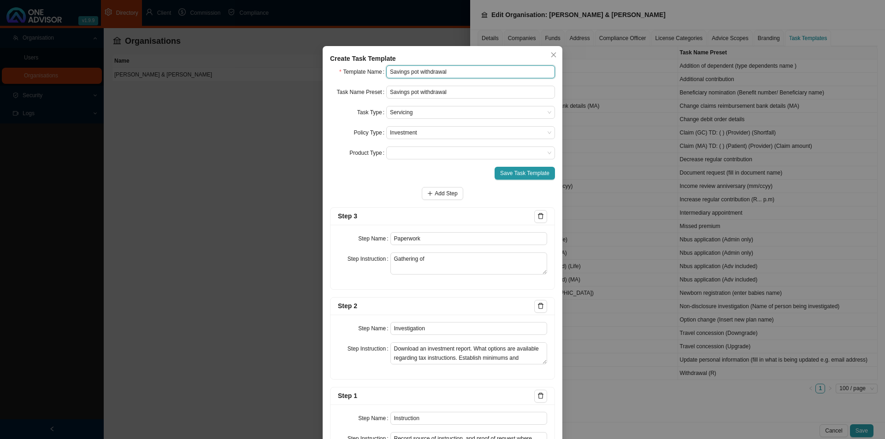
click at [386, 72] on input "Savings pot withdrawal" at bounding box center [470, 71] width 169 height 13
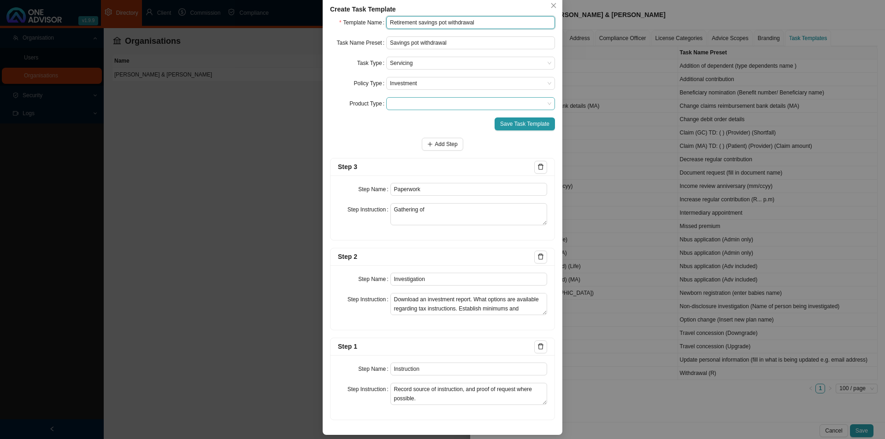
scroll to position [53, 0]
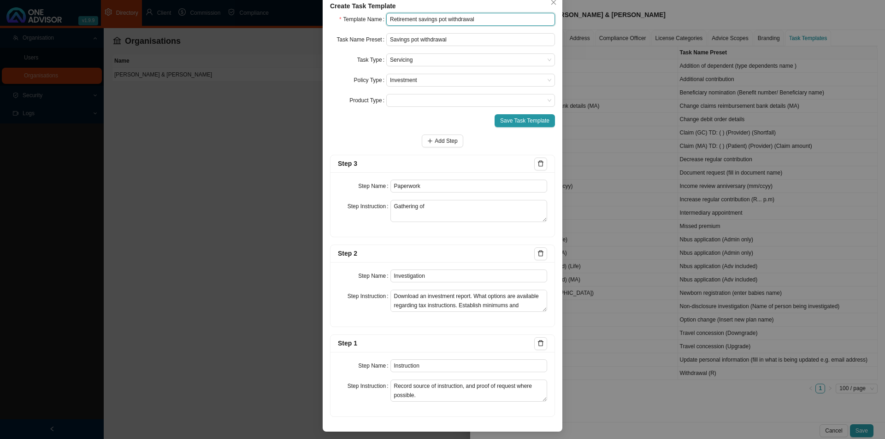
click at [485, 15] on input "Retirement savings pot withdrawal" at bounding box center [470, 19] width 169 height 13
type input "Retirement savings pot withdrawal (R)"
drag, startPoint x: 390, startPoint y: 385, endPoint x: 428, endPoint y: 395, distance: 39.4
click at [428, 340] on textarea "Record source of instruction, and proof of request where possible." at bounding box center [468, 391] width 157 height 22
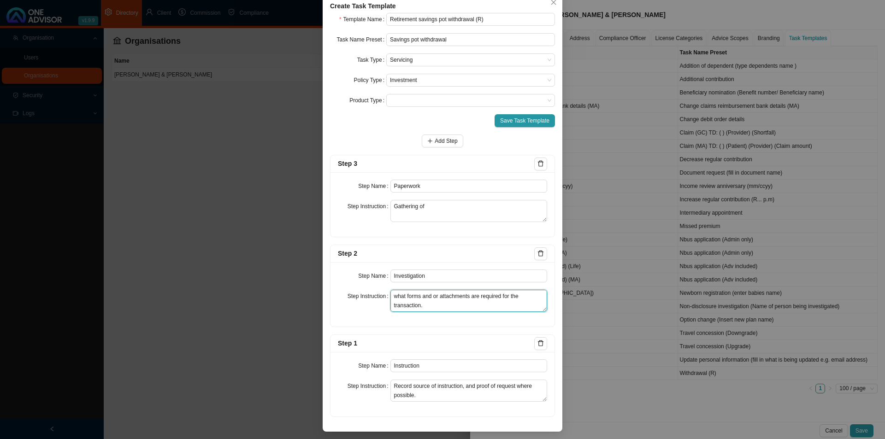
drag, startPoint x: 387, startPoint y: 296, endPoint x: 527, endPoint y: 314, distance: 141.7
click at [527, 314] on div "Step Name Investigation Step Instruction Download an investment report. What op…" at bounding box center [443, 294] width 224 height 65
click at [447, 210] on textarea "Gathering of" at bounding box center [468, 211] width 157 height 22
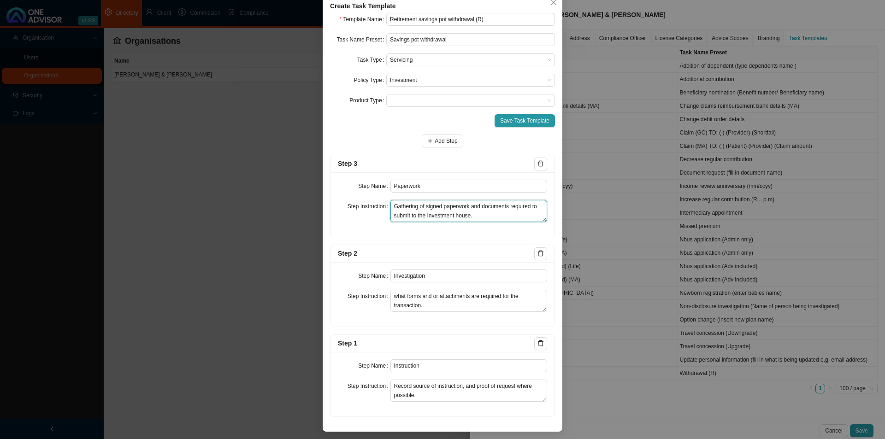
drag, startPoint x: 390, startPoint y: 206, endPoint x: 548, endPoint y: 225, distance: 158.7
click at [548, 225] on div "Step Name Paperwork Step Instruction Gathering of signed paperwork and document…" at bounding box center [443, 204] width 224 height 65
type textarea "Gathering of signed paperwork and documents required to submit to the Investmen…"
drag, startPoint x: 428, startPoint y: 138, endPoint x: 425, endPoint y: 143, distance: 6.0
click at [428, 138] on span "button" at bounding box center [430, 141] width 6 height 6
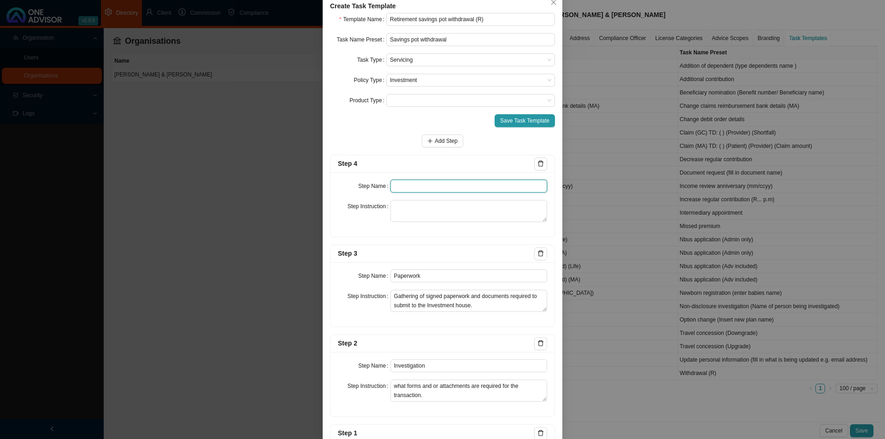
click at [402, 186] on input "text" at bounding box center [468, 186] width 157 height 13
type input "Submission"
paste textarea "Record submission of signed paperwork as well as follow up phone calls and outs…"
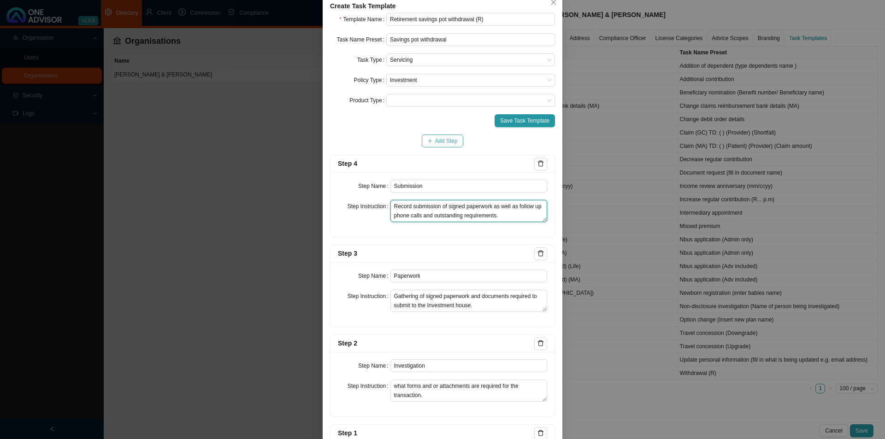
type textarea "Record submission of signed paperwork as well as follow up phone calls and outs…"
click at [437, 142] on span "Add Step" at bounding box center [446, 140] width 23 height 9
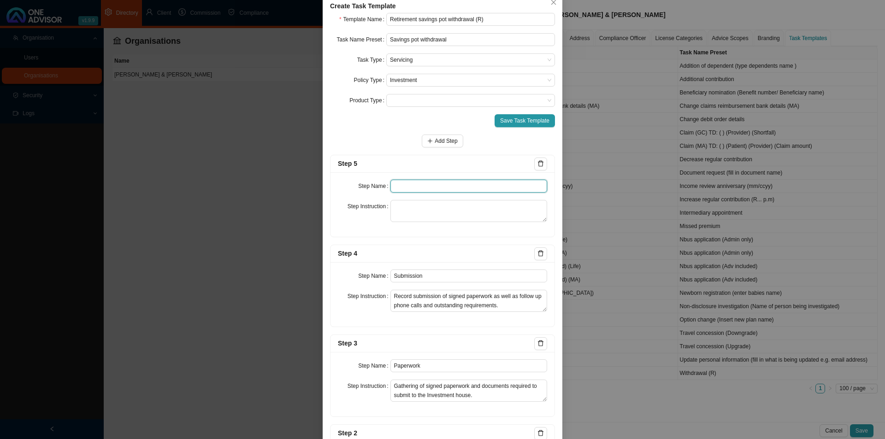
click at [408, 185] on input "text" at bounding box center [468, 186] width 157 height 13
type input "Confirmation of works done"
click at [406, 222] on div "Step Name Confirmation of works done Step Instruction" at bounding box center [443, 204] width 224 height 65
click at [416, 204] on textarea at bounding box center [468, 211] width 157 height 22
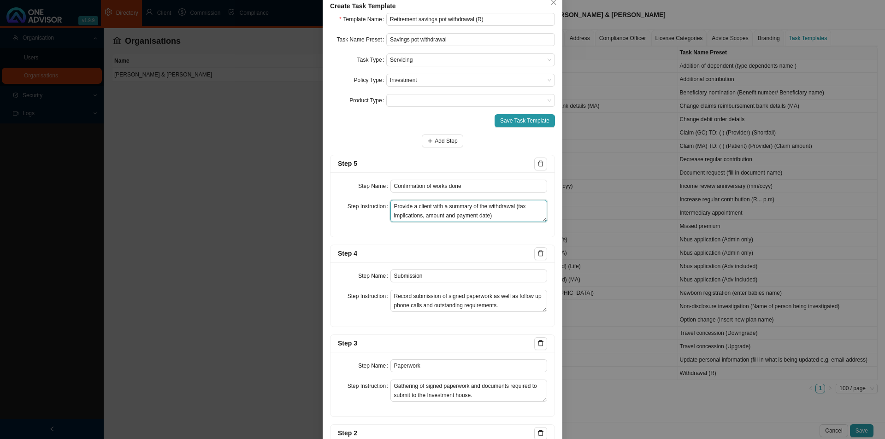
click at [414, 207] on textarea "Provide a client with a summary of the withdrawal (tax implications, amount and…" at bounding box center [468, 211] width 157 height 22
type textarea "Provide client with a summary of the withdrawal (tax implications, amount and p…"
click at [457, 235] on div "Step Name Confirmation of works done Step Instruction Provide client with a sum…" at bounding box center [443, 204] width 224 height 65
click at [521, 117] on span "Save Task Template" at bounding box center [524, 120] width 49 height 9
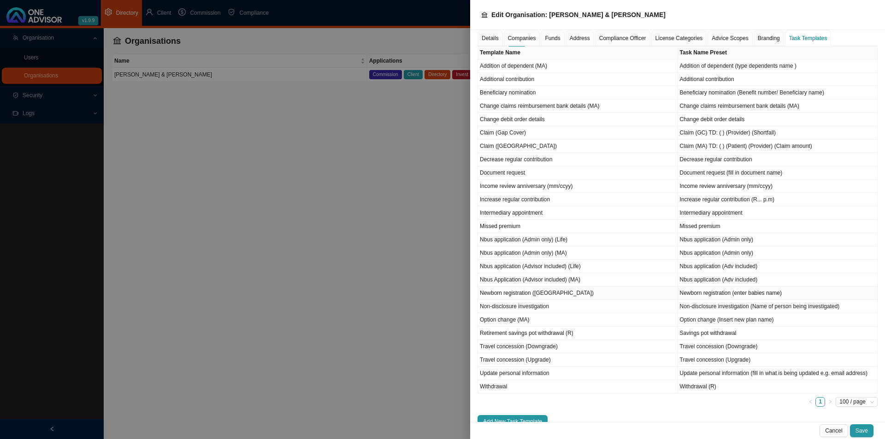
scroll to position [106, 0]
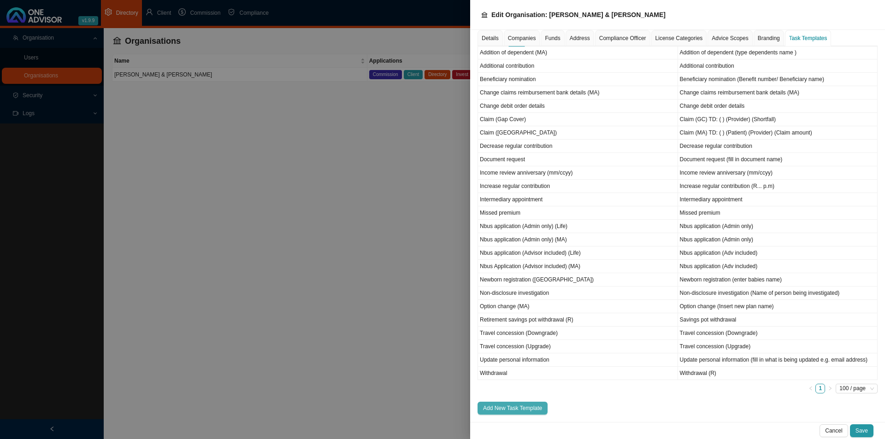
click at [512, 340] on span "Add New Task Template" at bounding box center [512, 408] width 59 height 9
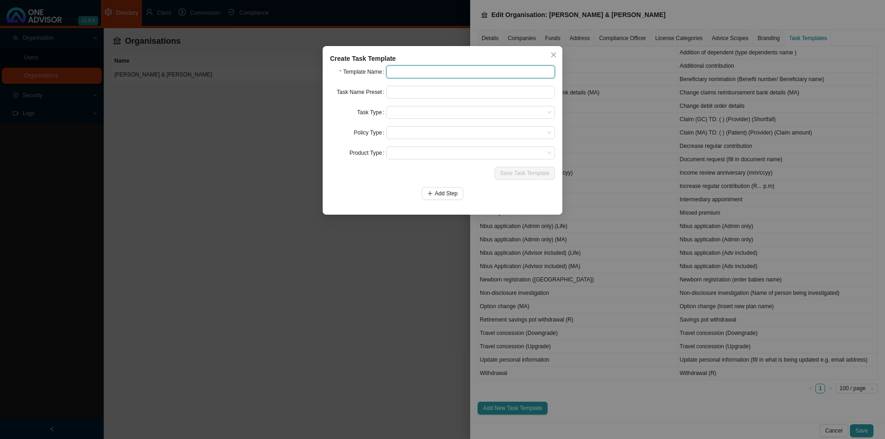
click at [403, 68] on input "text" at bounding box center [470, 71] width 169 height 13
click at [497, 73] on input "text" at bounding box center [470, 71] width 169 height 13
type input "Retirement option"
